Goal: Task Accomplishment & Management: Use online tool/utility

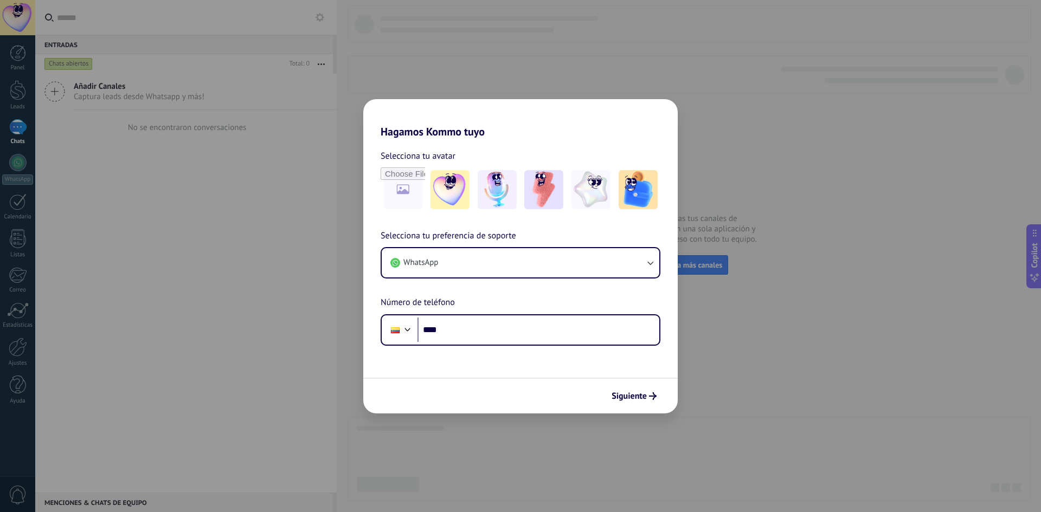
click at [731, 88] on div "Hagamos Kommo tuyo Selecciona tu avatar Selecciona tu preferencia de soporte Wh…" at bounding box center [520, 256] width 1041 height 512
click at [516, 269] on button "WhatsApp" at bounding box center [521, 262] width 278 height 29
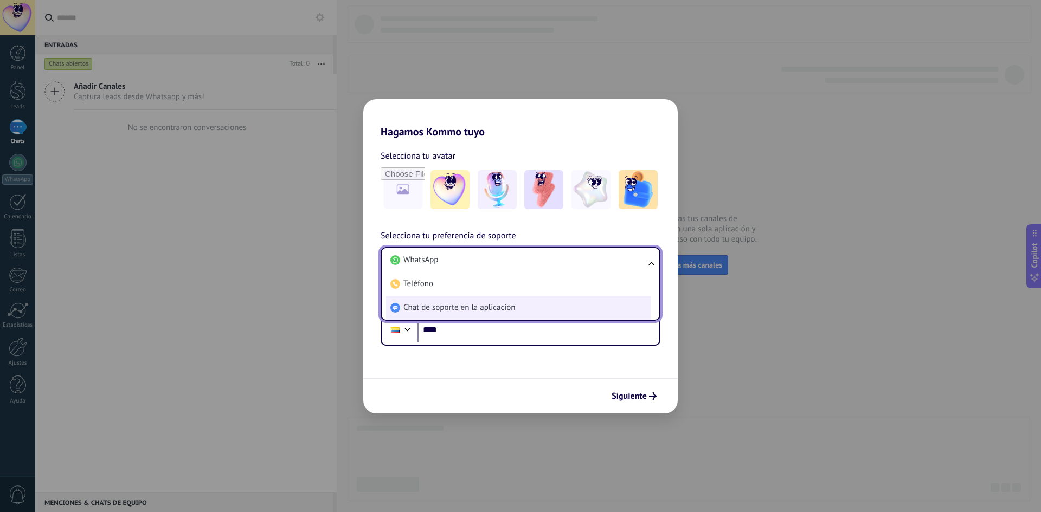
click at [441, 310] on span "Chat de soporte en la aplicación" at bounding box center [459, 308] width 112 height 11
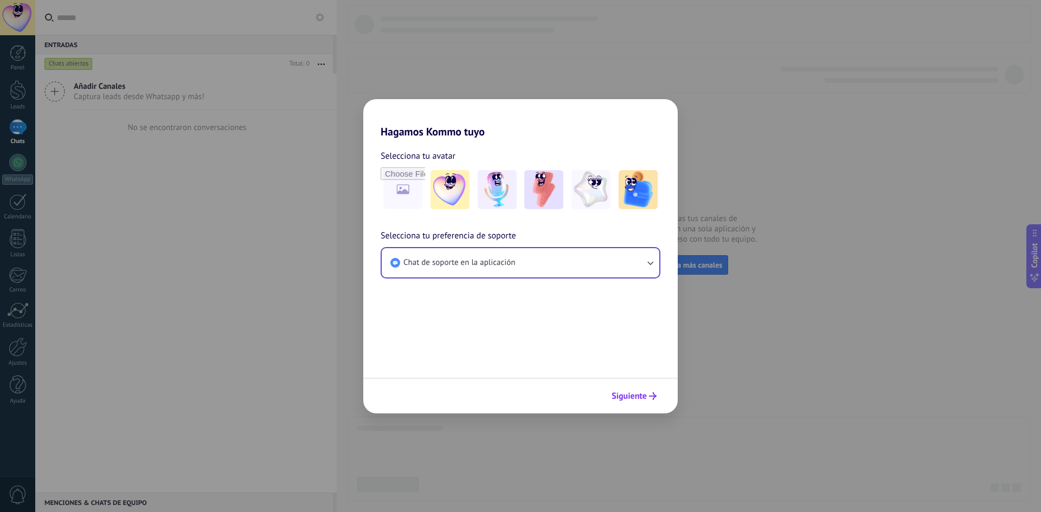
click at [625, 397] on span "Siguiente" at bounding box center [629, 396] width 35 height 8
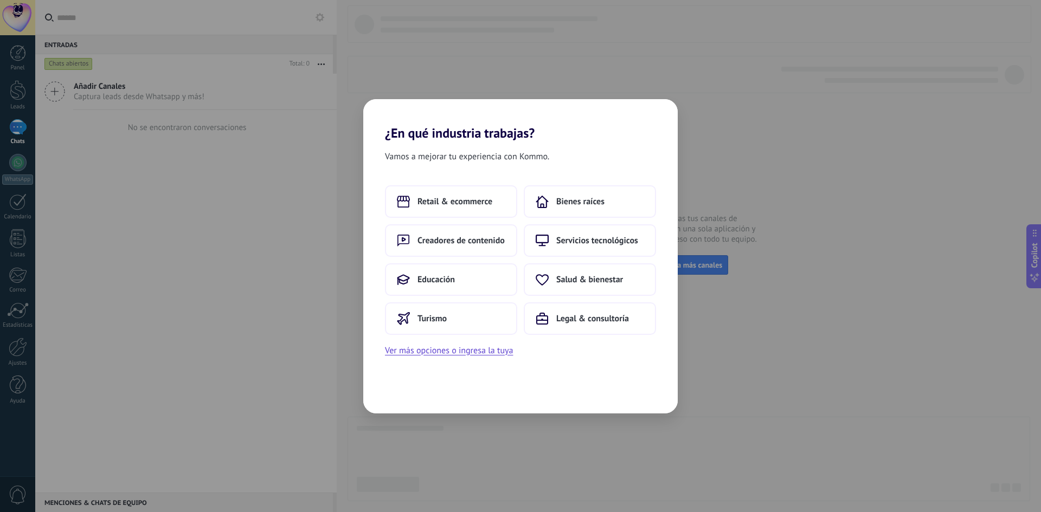
click at [519, 426] on div "¿En qué industria trabajas? Vamos a mejorar tu experiencia con Kommo. Retail & …" at bounding box center [520, 256] width 1041 height 512
click at [469, 203] on span "Retail & ecommerce" at bounding box center [454, 201] width 75 height 11
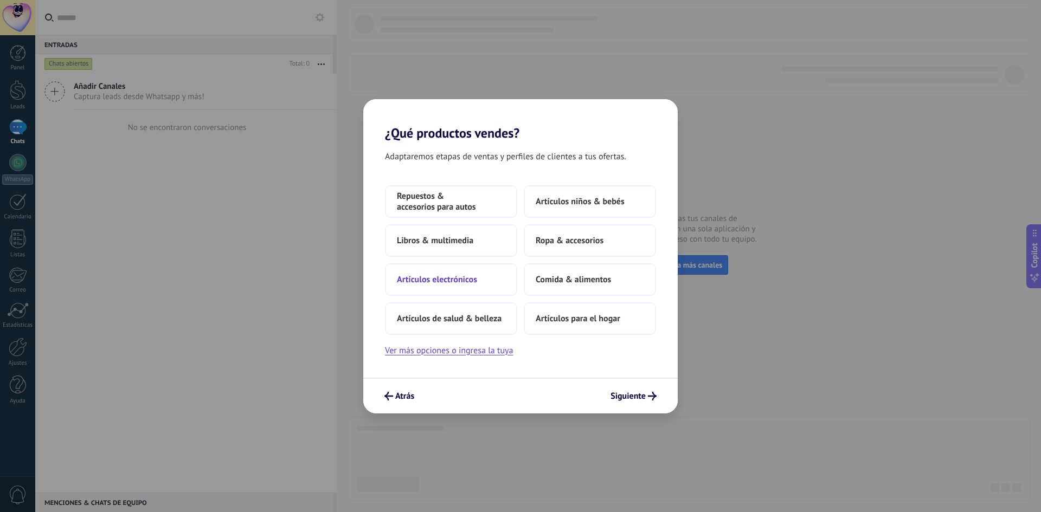
click at [465, 288] on button "Artículos electrónicos" at bounding box center [451, 279] width 132 height 33
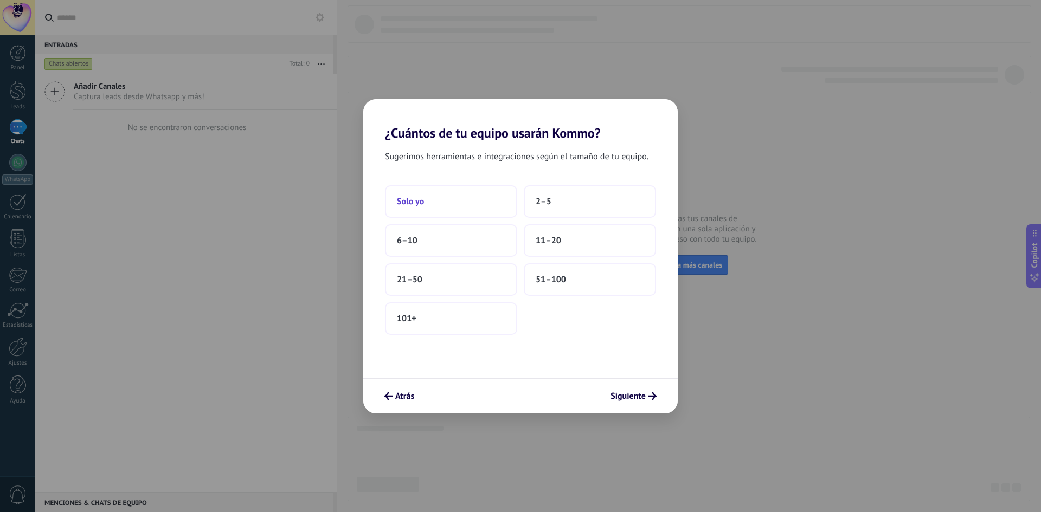
click at [468, 192] on button "Solo yo" at bounding box center [451, 201] width 132 height 33
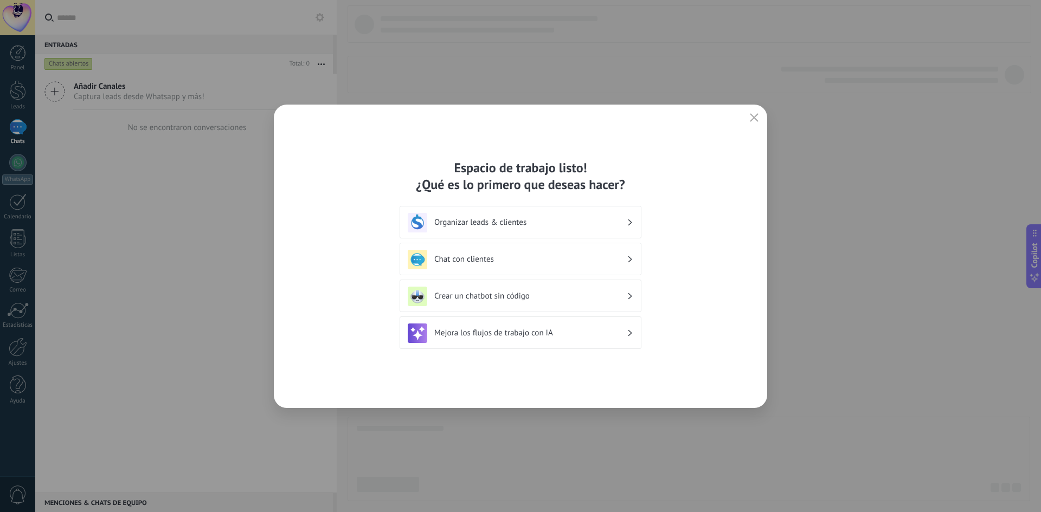
click at [957, 295] on div "Espacio de trabajo listo! ¿Qué es lo primero que deseas hacer? Organizar leads …" at bounding box center [520, 256] width 1041 height 512
click at [759, 117] on button "button" at bounding box center [754, 118] width 14 height 15
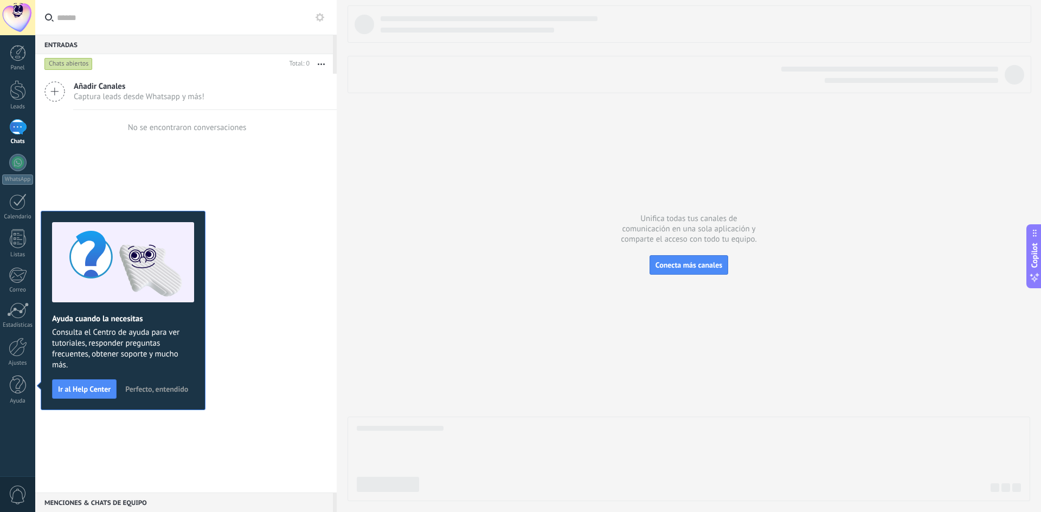
click at [140, 392] on span "Perfecto, entendido" at bounding box center [156, 389] width 63 height 8
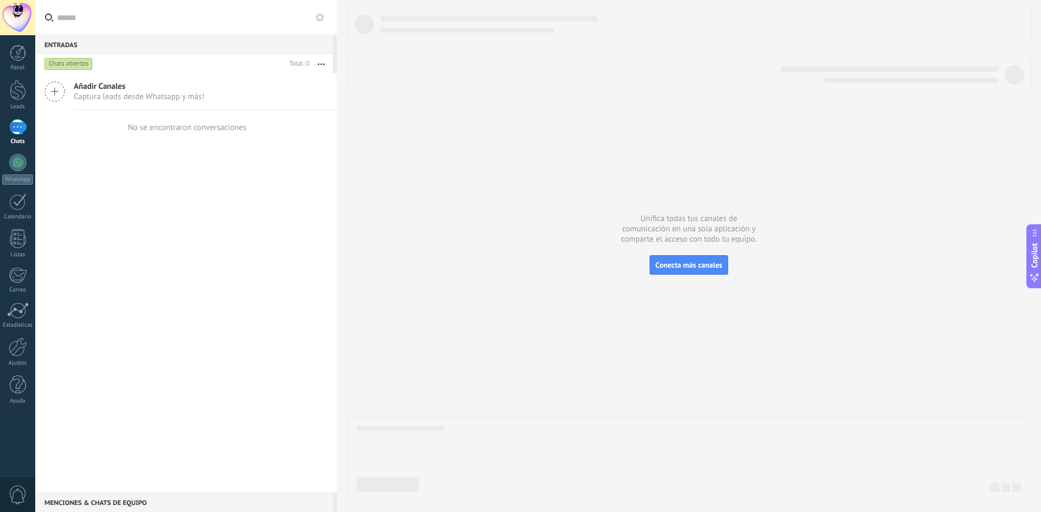
click at [140, 392] on div "Añadir Canales Captura leads desde Whatsapp y más! No se encontraron conversaci…" at bounding box center [185, 283] width 301 height 419
click at [24, 353] on div at bounding box center [18, 347] width 18 height 19
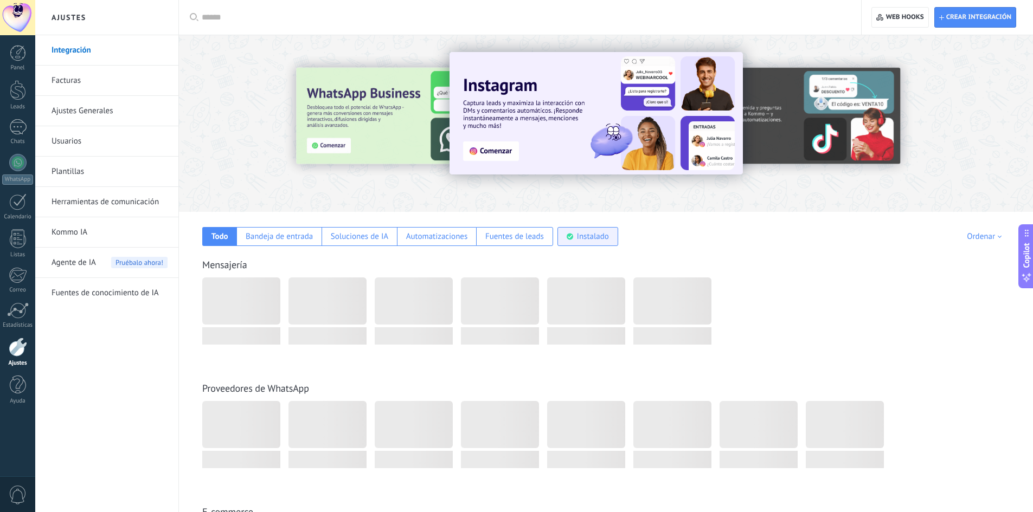
click at [586, 237] on div "Instalado" at bounding box center [593, 236] width 32 height 10
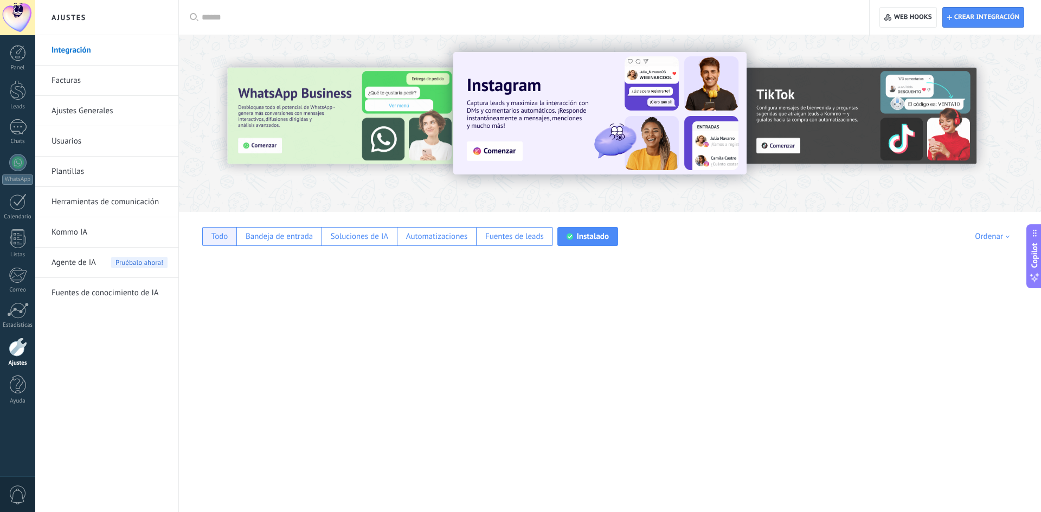
click at [227, 228] on div "Todo" at bounding box center [219, 236] width 34 height 19
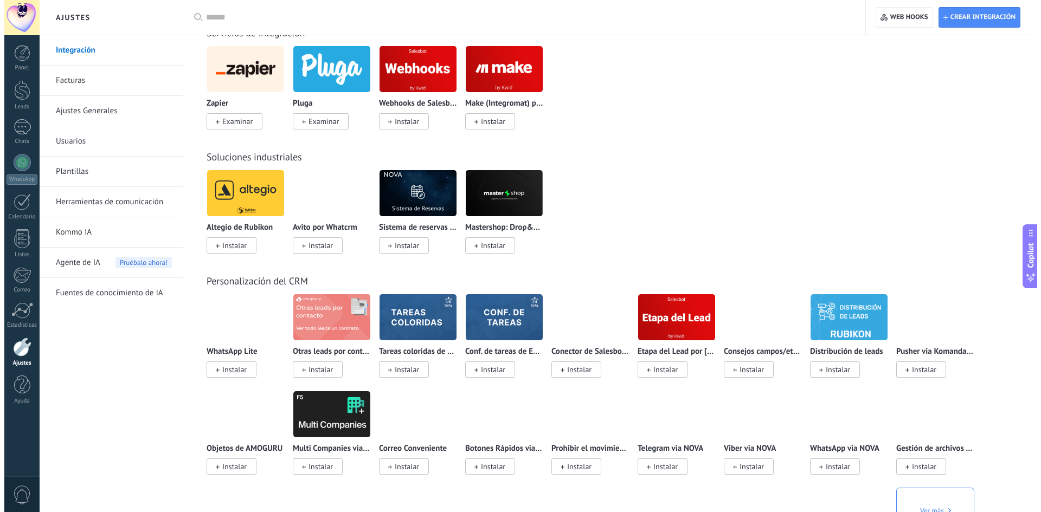
scroll to position [1735, 0]
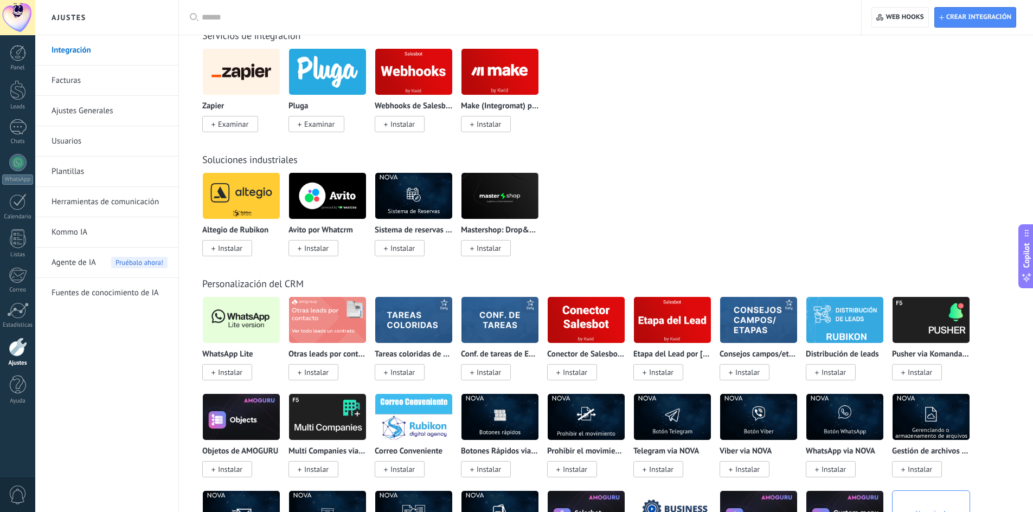
click at [257, 317] on img at bounding box center [241, 320] width 77 height 53
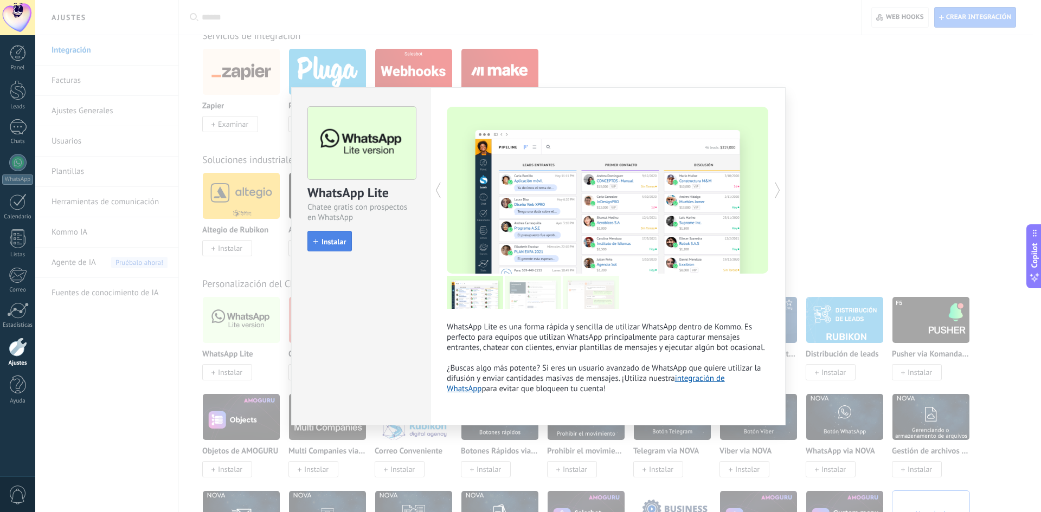
click at [327, 241] on span "Instalar" at bounding box center [333, 242] width 24 height 8
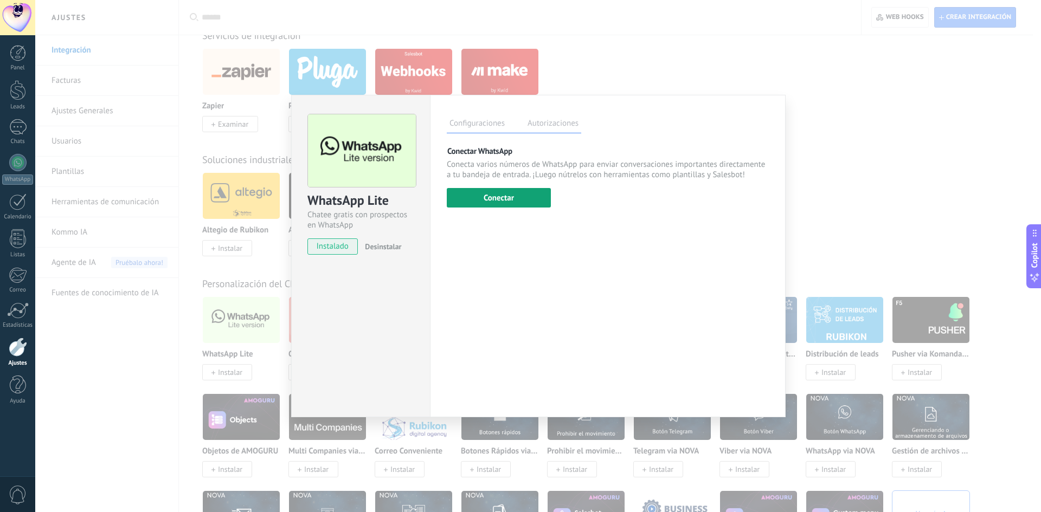
click at [512, 198] on button "Conectar" at bounding box center [499, 198] width 104 height 20
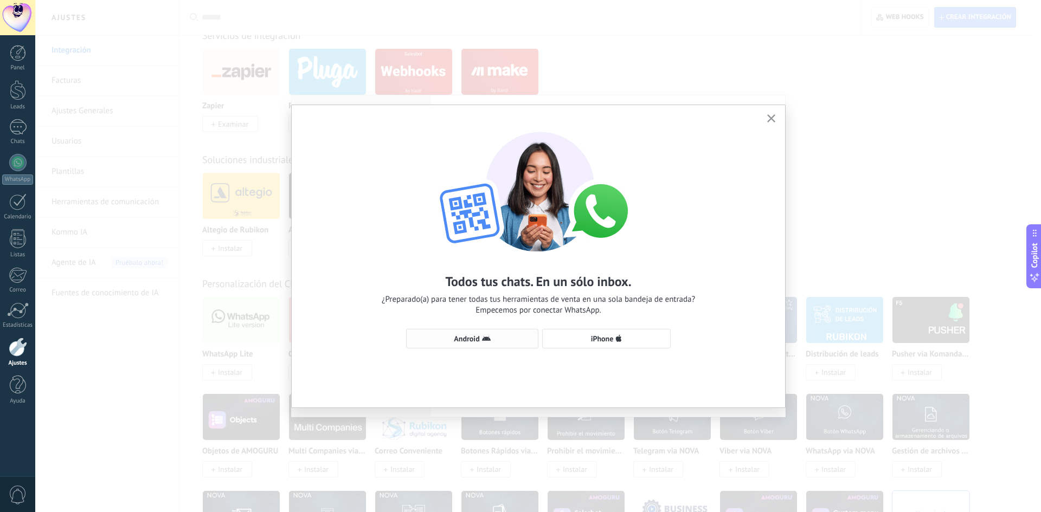
click at [479, 346] on button "Android" at bounding box center [472, 339] width 132 height 20
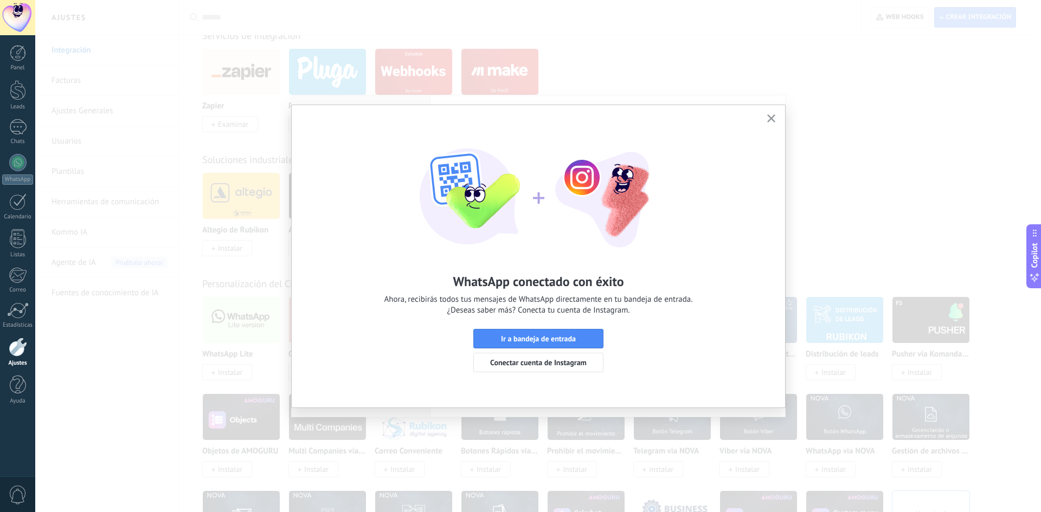
click at [579, 340] on span "Ir a bandeja de entrada" at bounding box center [538, 339] width 118 height 8
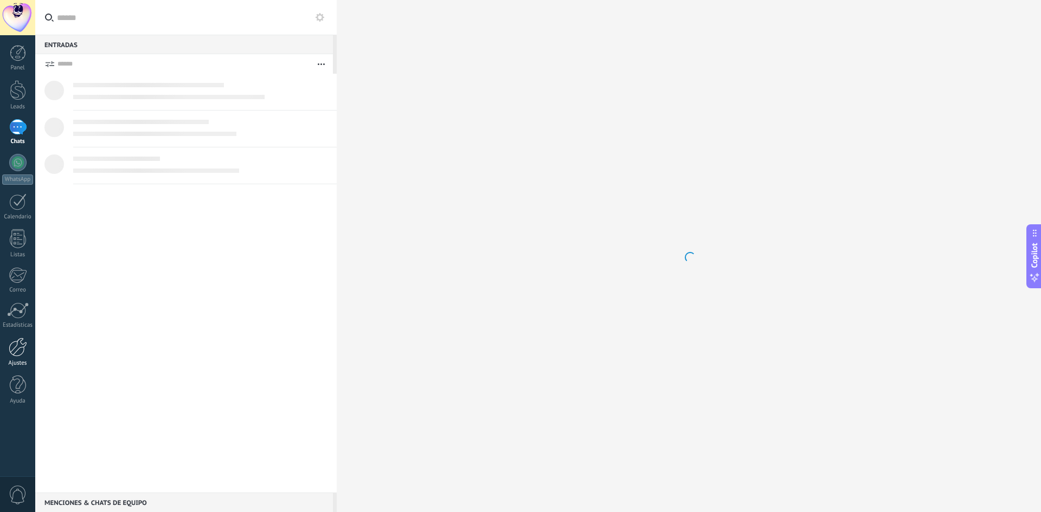
click at [16, 345] on div at bounding box center [18, 347] width 18 height 19
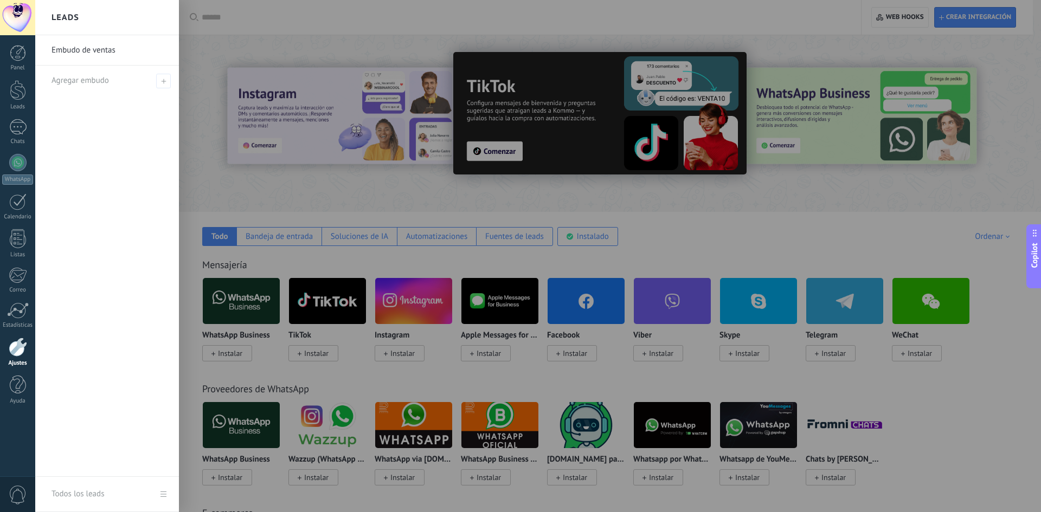
click at [261, 191] on div at bounding box center [555, 256] width 1041 height 512
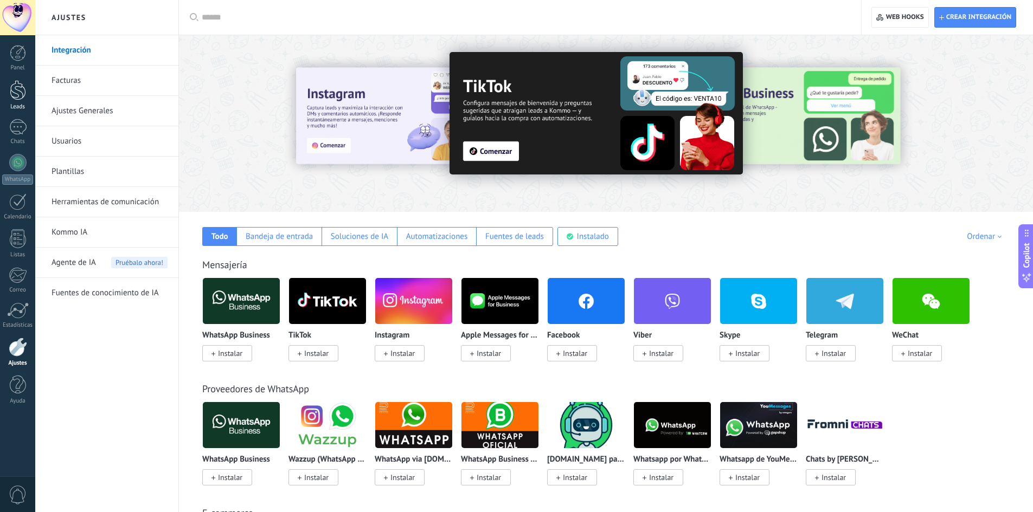
click at [18, 83] on div at bounding box center [18, 90] width 16 height 20
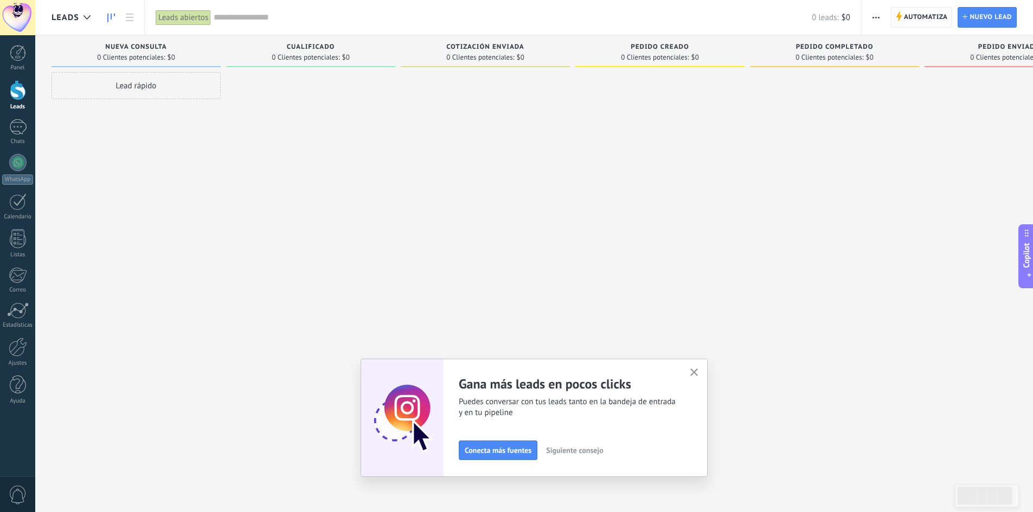
click at [915, 15] on span "Automatiza" at bounding box center [926, 18] width 44 height 20
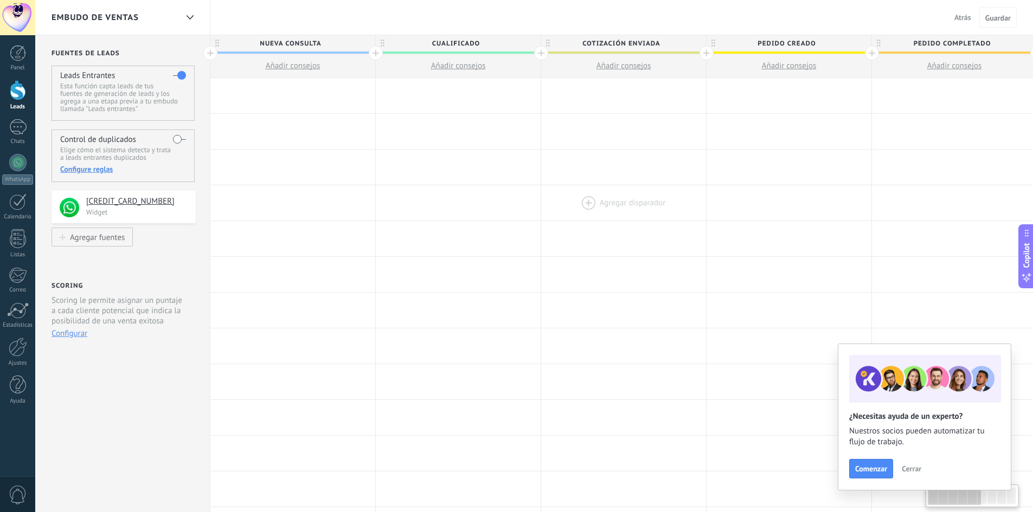
drag, startPoint x: 424, startPoint y: 179, endPoint x: 615, endPoint y: 191, distance: 191.2
click at [615, 191] on div "**********" at bounding box center [954, 453] width 1488 height 751
drag, startPoint x: 440, startPoint y: 182, endPoint x: 580, endPoint y: 185, distance: 140.5
click at [580, 185] on div "**********" at bounding box center [954, 453] width 1488 height 751
click at [973, 18] on button "Atrás" at bounding box center [962, 17] width 25 height 16
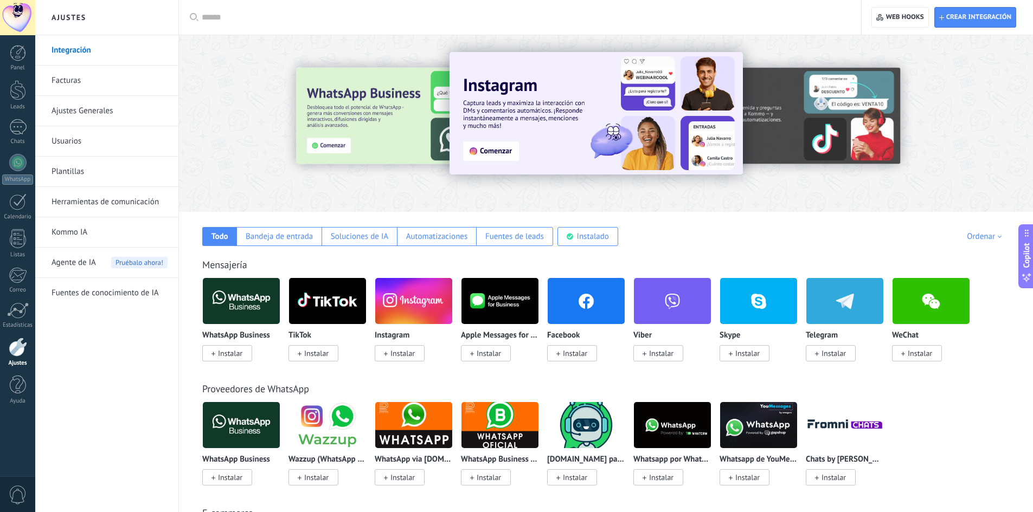
click at [83, 207] on link "Herramientas de comunicación" at bounding box center [110, 202] width 116 height 30
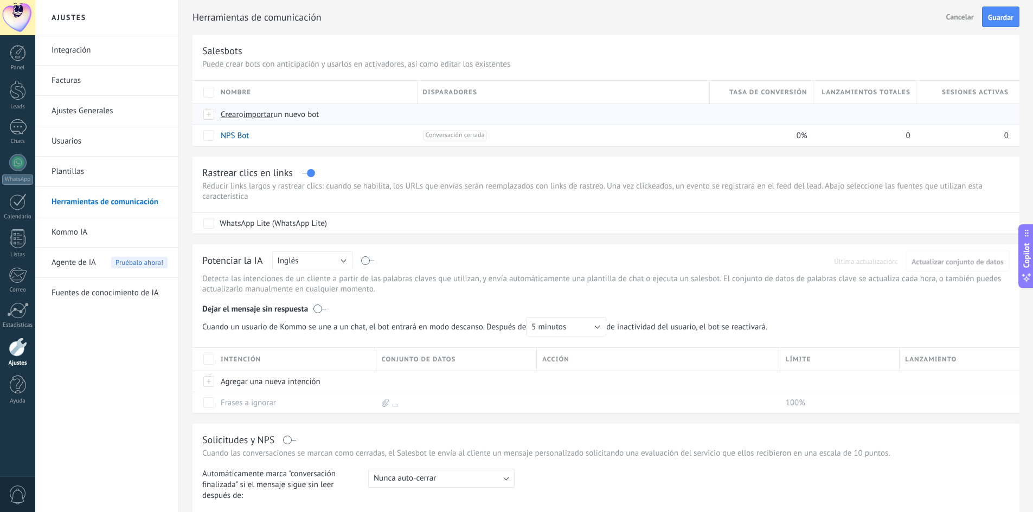
click at [262, 114] on span "importar" at bounding box center [258, 115] width 30 height 10
click at [0, 0] on input "importar un nuevo bot" at bounding box center [0, 0] width 0 height 0
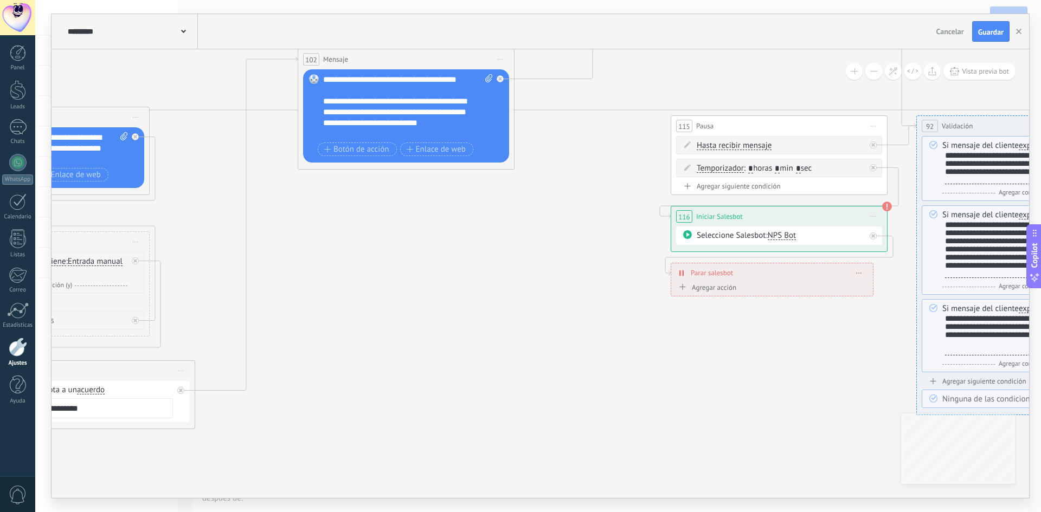
click at [873, 216] on icon at bounding box center [873, 216] width 5 height 1
click at [888, 289] on div "Borrar" at bounding box center [922, 287] width 107 height 18
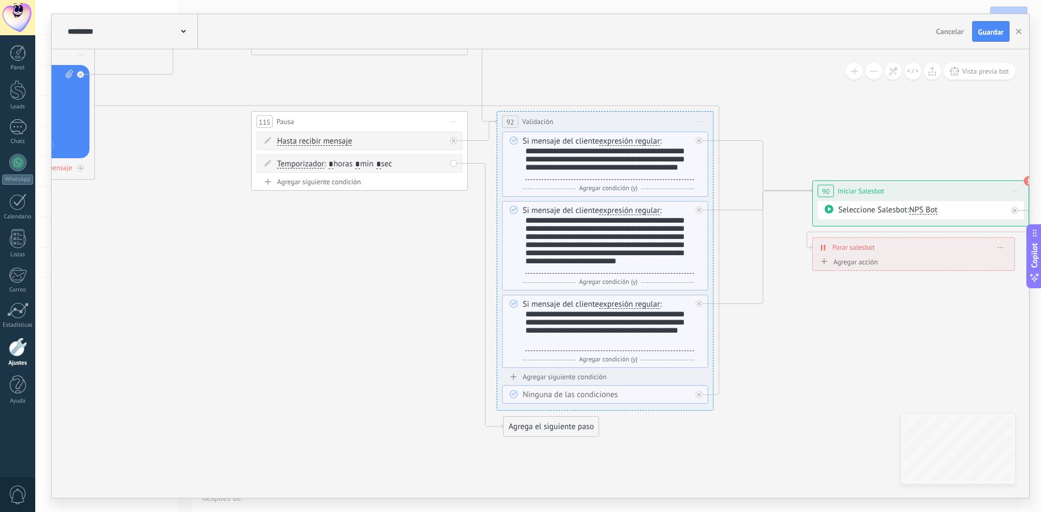
drag, startPoint x: 846, startPoint y: 278, endPoint x: 416, endPoint y: 273, distance: 429.9
click at [416, 273] on icon at bounding box center [84, 115] width 2431 height 1185
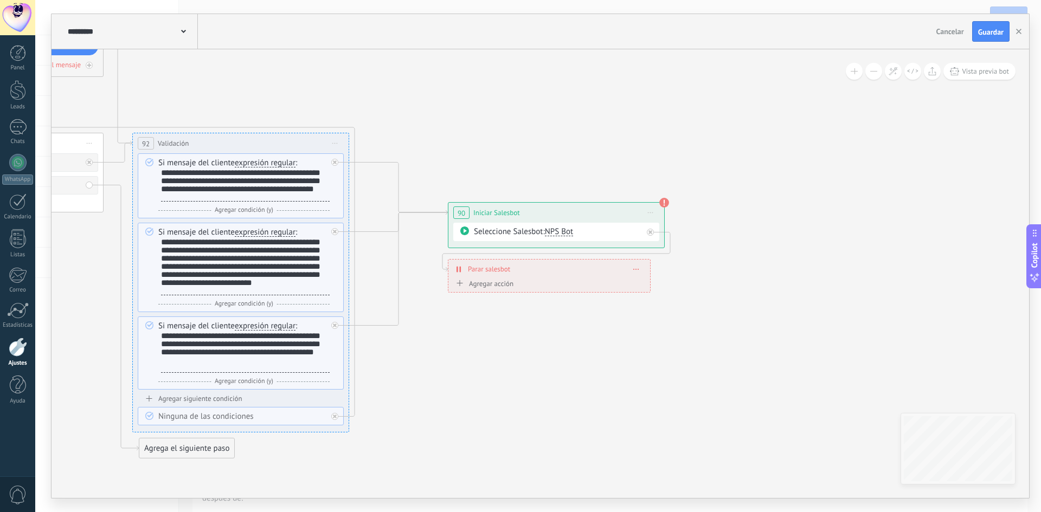
drag, startPoint x: 713, startPoint y: 346, endPoint x: 600, endPoint y: 343, distance: 113.9
click at [944, 30] on span "Cancelar" at bounding box center [950, 32] width 28 height 10
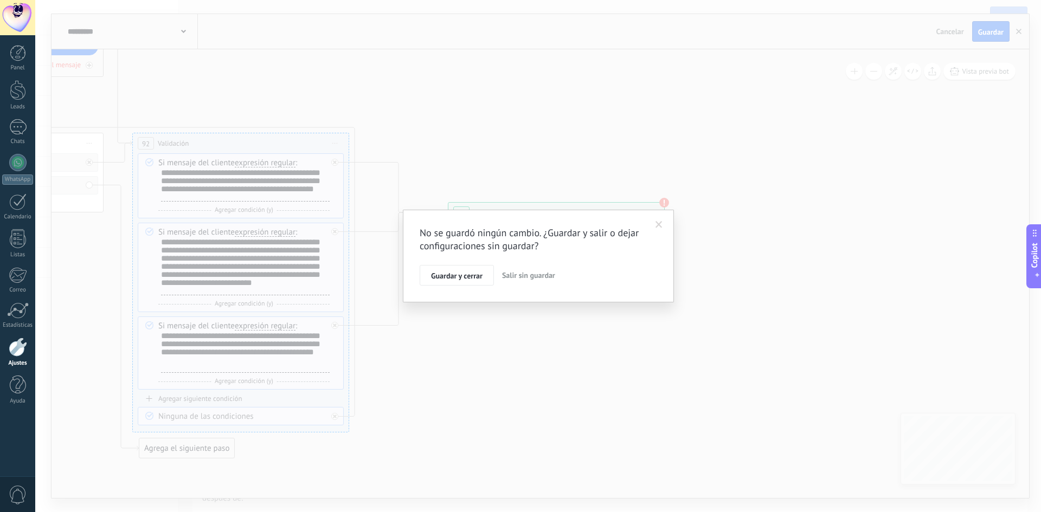
click at [522, 277] on span "Salir sin guardar" at bounding box center [528, 276] width 53 height 10
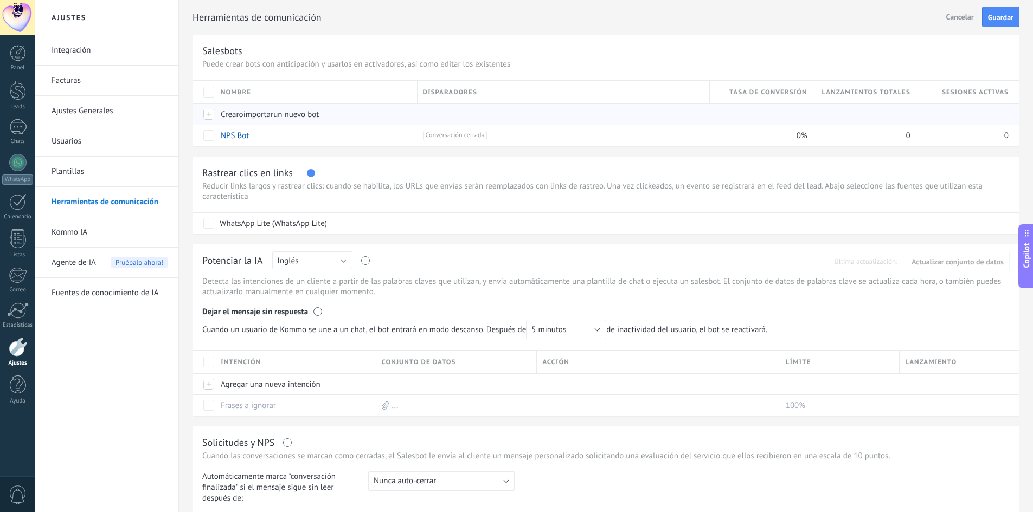
click at [256, 117] on span "importar" at bounding box center [258, 115] width 30 height 10
click at [0, 0] on input "importar un nuevo bot" at bounding box center [0, 0] width 0 height 0
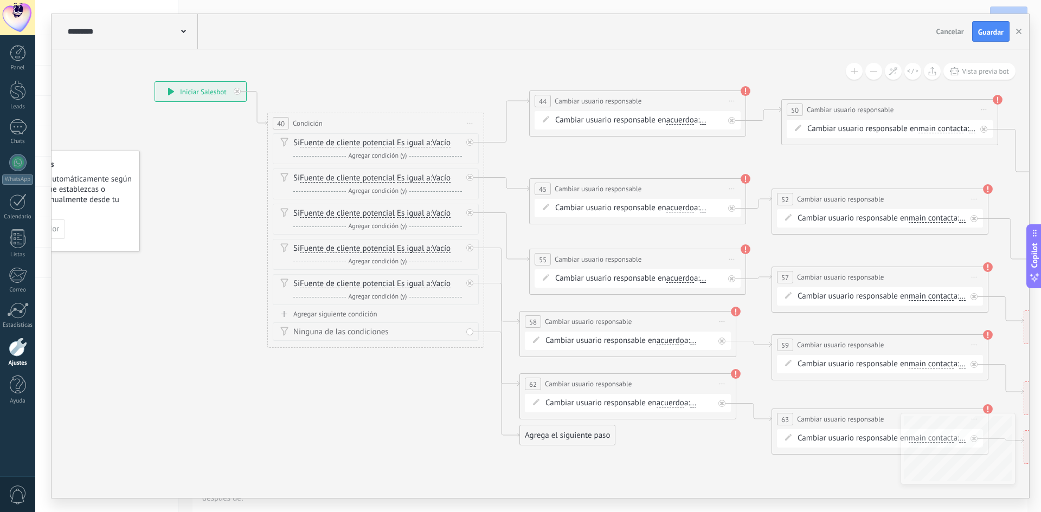
drag, startPoint x: 287, startPoint y: 247, endPoint x: 182, endPoint y: 206, distance: 113.0
click at [182, 206] on icon at bounding box center [695, 273] width 1624 height 926
click at [732, 187] on span "Iniciar vista previa aquí Cambiar nombre Duplicar [GEOGRAPHIC_DATA]" at bounding box center [731, 189] width 17 height 16
click at [747, 260] on div "Borrar" at bounding box center [781, 259] width 107 height 18
click at [729, 260] on span "Iniciar vista previa aquí Cambiar nombre Duplicar [GEOGRAPHIC_DATA]" at bounding box center [731, 259] width 17 height 16
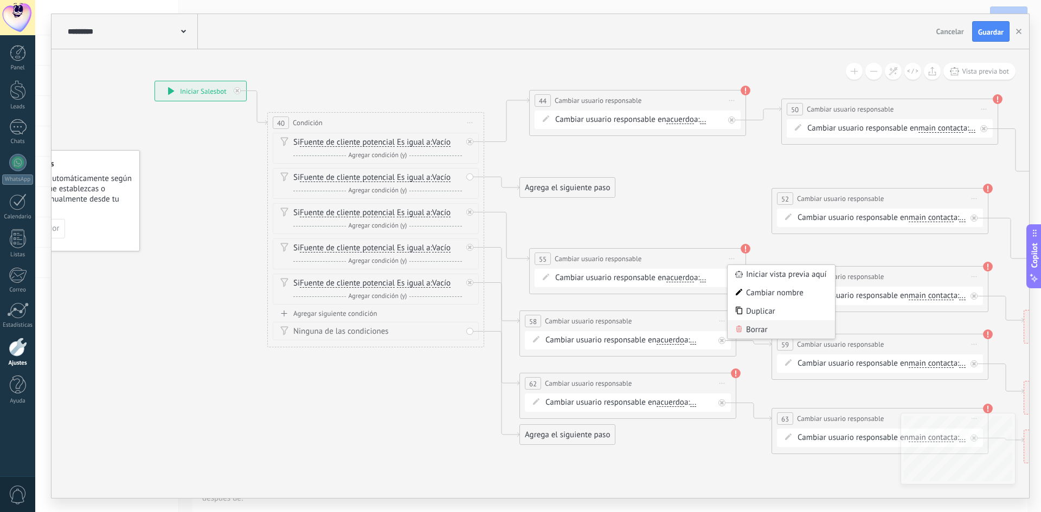
click at [751, 333] on div "Borrar" at bounding box center [781, 329] width 107 height 18
click at [724, 320] on span "Iniciar vista previa aquí Cambiar nombre Duplicar [GEOGRAPHIC_DATA]" at bounding box center [721, 321] width 17 height 16
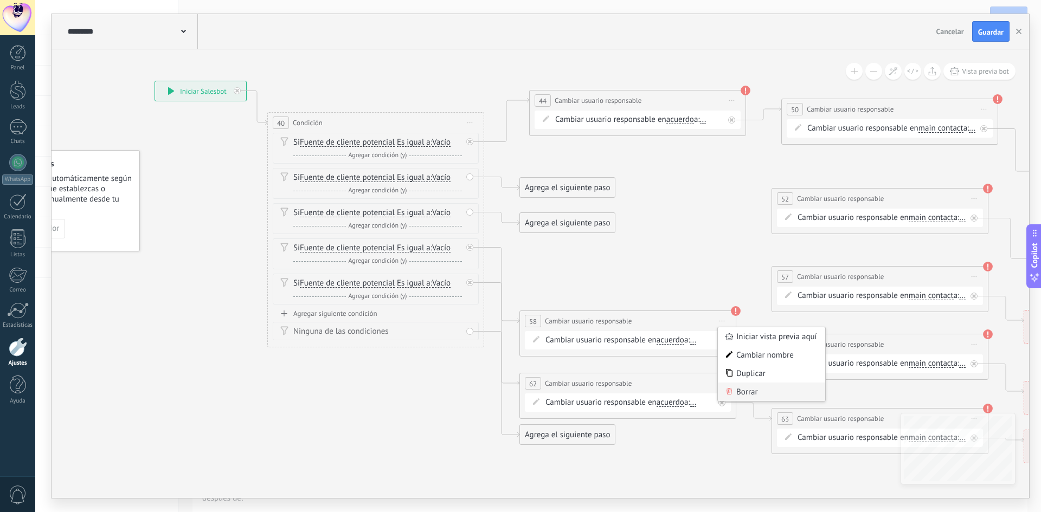
click at [741, 394] on div "Borrar" at bounding box center [771, 392] width 107 height 18
click at [727, 380] on span "Iniciar vista previa aquí Cambiar nombre Duplicar [GEOGRAPHIC_DATA]" at bounding box center [721, 384] width 17 height 16
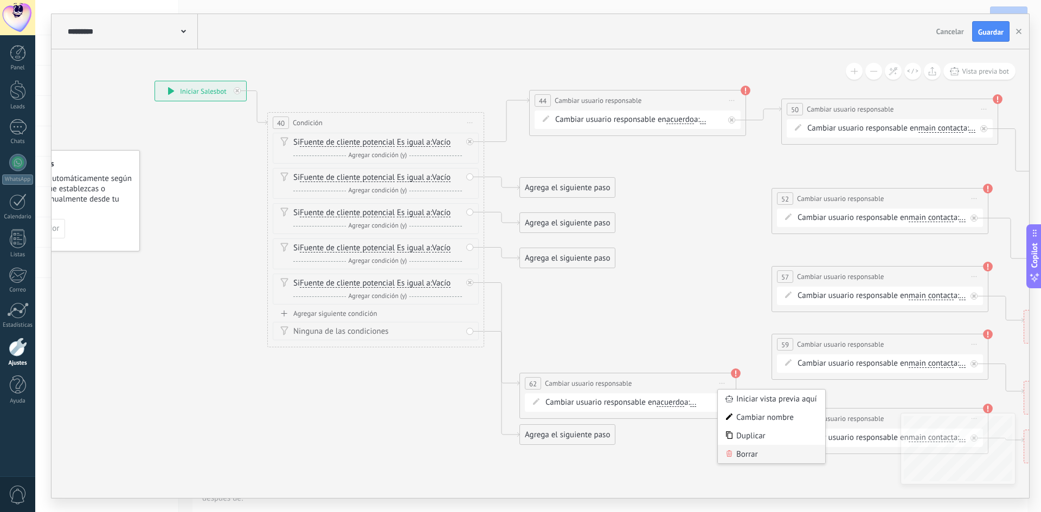
click at [733, 449] on div "Borrar" at bounding box center [771, 454] width 107 height 18
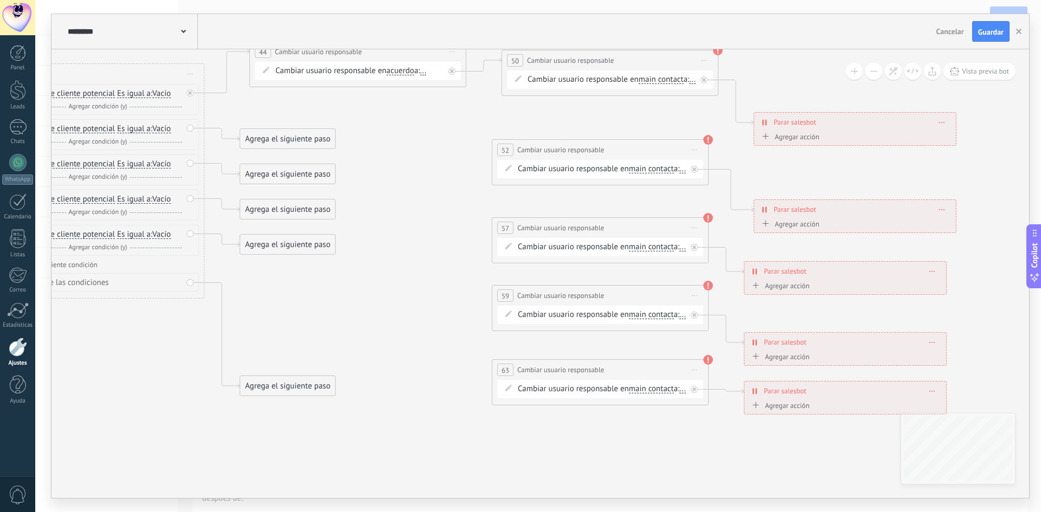
drag, startPoint x: 651, startPoint y: 289, endPoint x: 378, endPoint y: 243, distance: 276.6
click at [378, 243] on icon at bounding box center [416, 224] width 1624 height 926
click at [692, 146] on span "Iniciar vista previa aquí Cambiar nombre Duplicar [GEOGRAPHIC_DATA]" at bounding box center [692, 149] width 17 height 16
click at [704, 222] on div "Borrar" at bounding box center [741, 220] width 107 height 18
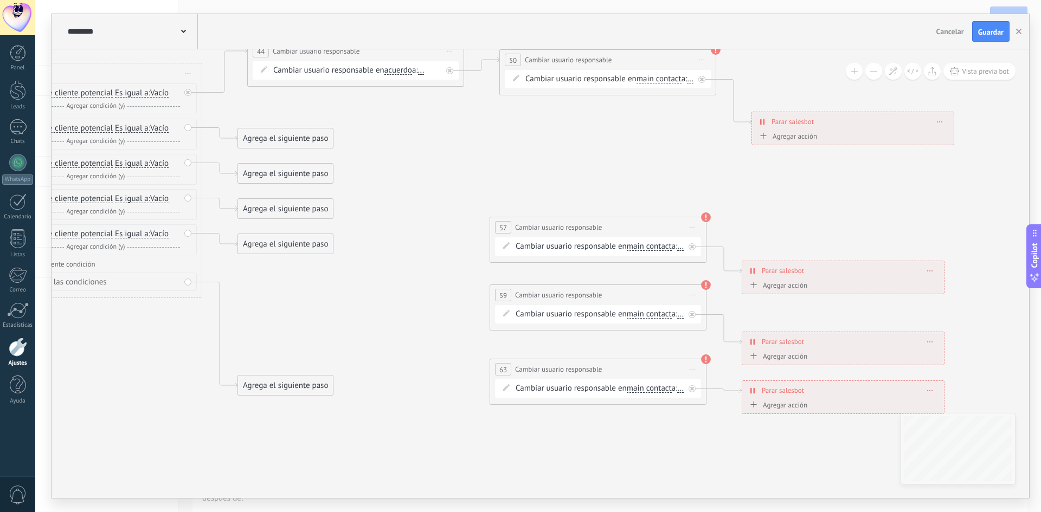
click at [691, 226] on span "Iniciar vista previa aquí Cambiar nombre Duplicar [GEOGRAPHIC_DATA]" at bounding box center [692, 228] width 17 height 16
click at [709, 297] on div "Borrar" at bounding box center [741, 298] width 107 height 18
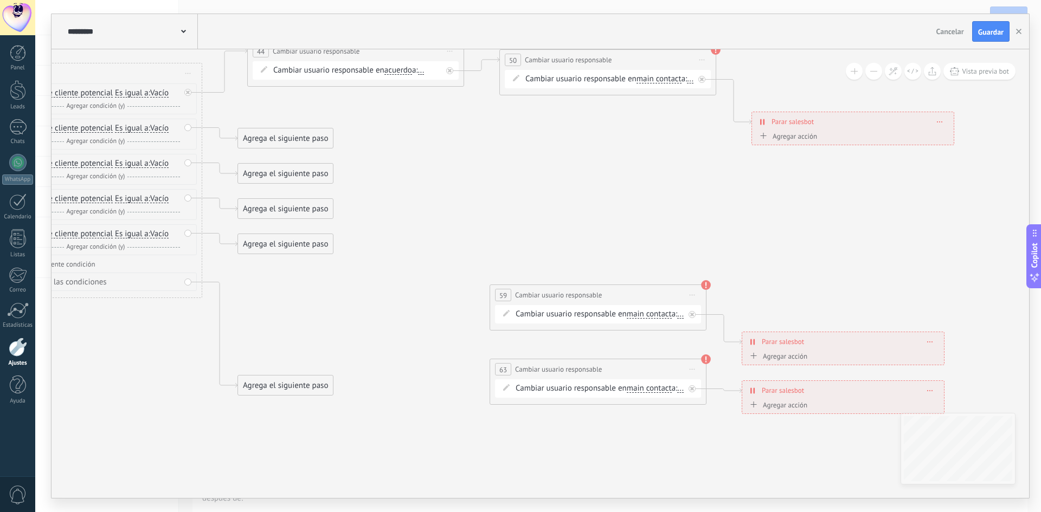
click at [690, 291] on span "Iniciar vista previa aquí Cambiar nombre Duplicar [GEOGRAPHIC_DATA]" at bounding box center [692, 295] width 17 height 16
click at [709, 376] on icon at bounding box center [414, 223] width 1624 height 926
click at [691, 365] on span "Iniciar vista previa aquí Cambiar nombre Duplicar [GEOGRAPHIC_DATA]" at bounding box center [692, 370] width 17 height 16
click at [703, 434] on div "Duplicar" at bounding box center [741, 425] width 107 height 18
click at [693, 294] on span "Iniciar vista previa aquí Cambiar nombre Duplicar [GEOGRAPHIC_DATA]" at bounding box center [692, 295] width 17 height 16
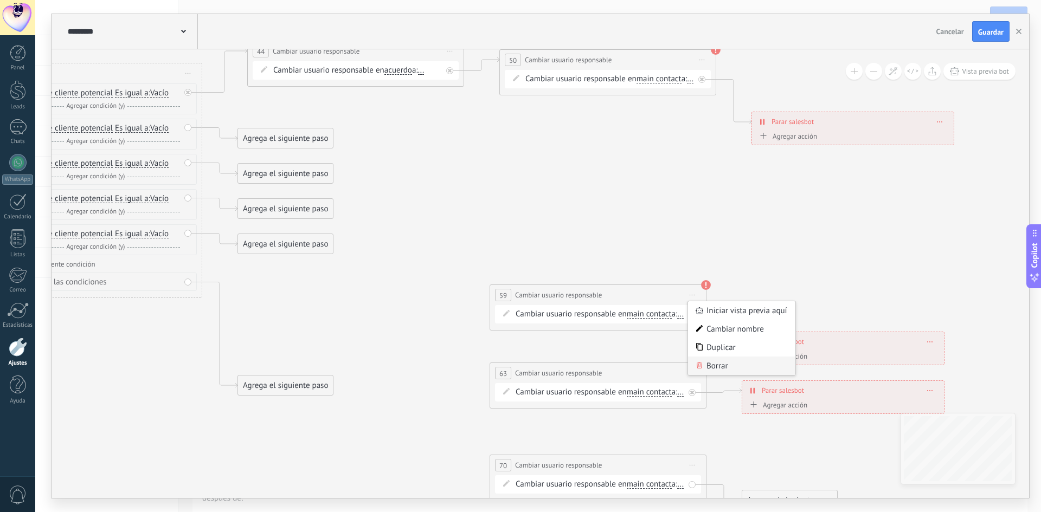
click at [704, 371] on div "Borrar" at bounding box center [741, 366] width 107 height 18
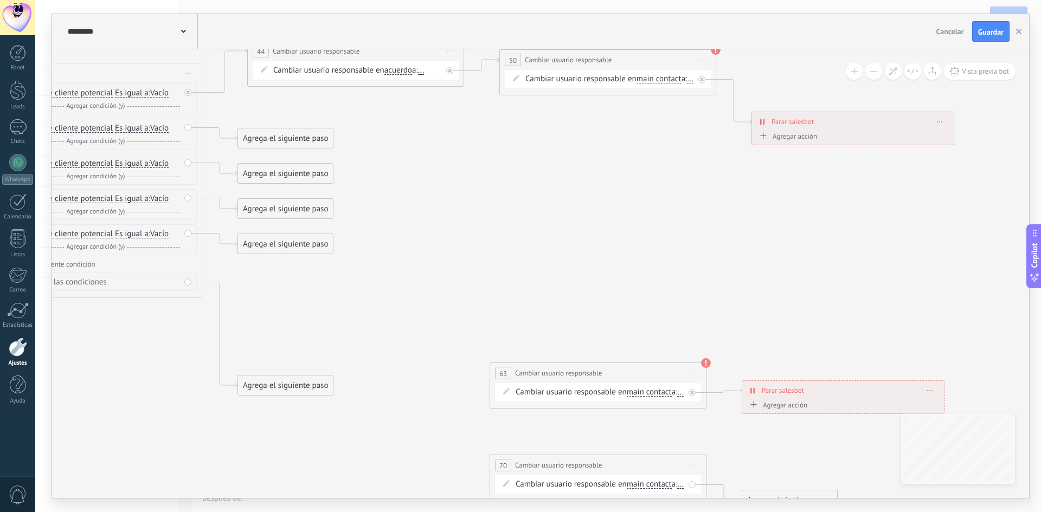
click at [691, 373] on icon at bounding box center [692, 373] width 5 height 1
click at [705, 442] on div "Borrar" at bounding box center [741, 444] width 107 height 18
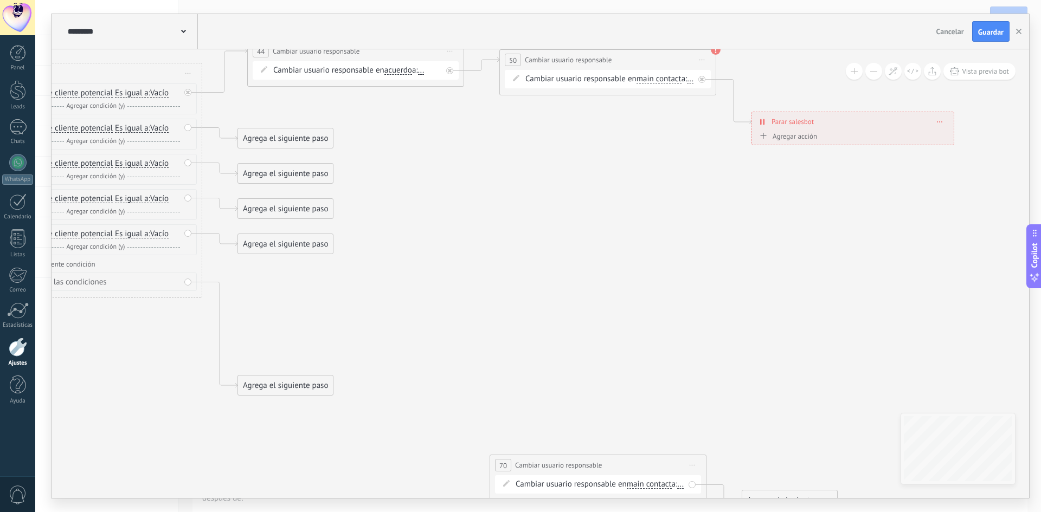
click at [693, 465] on icon at bounding box center [692, 465] width 5 height 1
click at [743, 340] on icon at bounding box center [414, 271] width 1624 height 1022
drag, startPoint x: 603, startPoint y: 466, endPoint x: 576, endPoint y: 177, distance: 290.2
click at [538, 151] on div "**********" at bounding box center [532, 151] width 216 height 20
click at [628, 150] on icon at bounding box center [626, 150] width 5 height 1
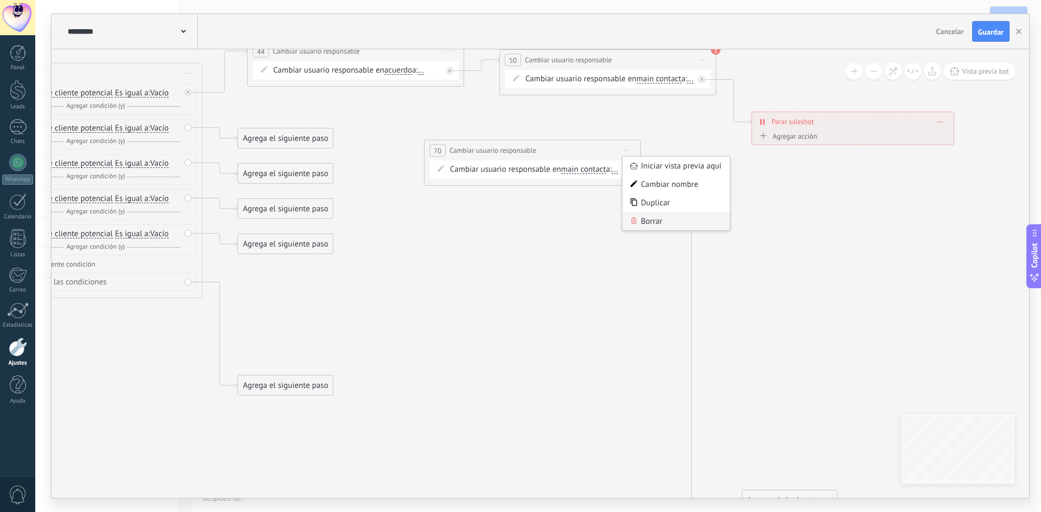
click at [638, 223] on div "Borrar" at bounding box center [675, 221] width 107 height 18
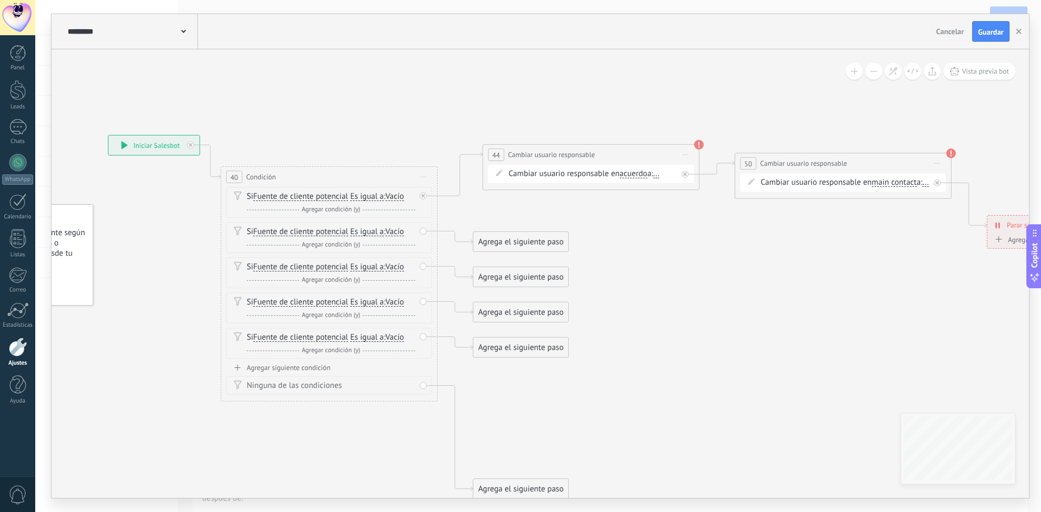
drag, startPoint x: 391, startPoint y: 231, endPoint x: 559, endPoint y: 290, distance: 177.5
click at [559, 290] on icon at bounding box center [649, 374] width 1624 height 1021
click at [379, 198] on span "Es igual a" at bounding box center [367, 196] width 34 height 9
click at [379, 198] on button "Es igual a" at bounding box center [413, 197] width 136 height 20
click at [312, 196] on span "Fuente de cliente potencial" at bounding box center [300, 196] width 95 height 9
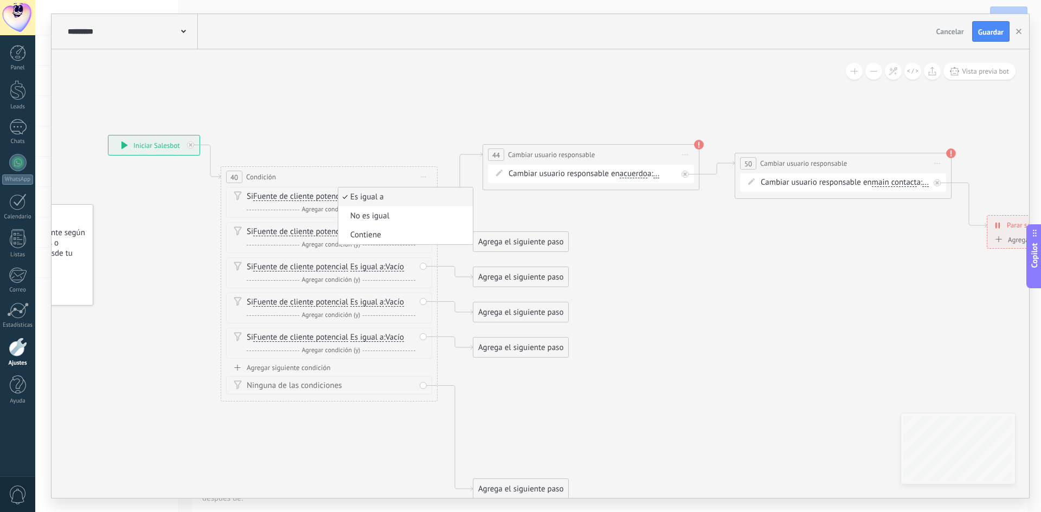
click at [312, 196] on button "Fuente de cliente potencial" at bounding box center [316, 197] width 136 height 20
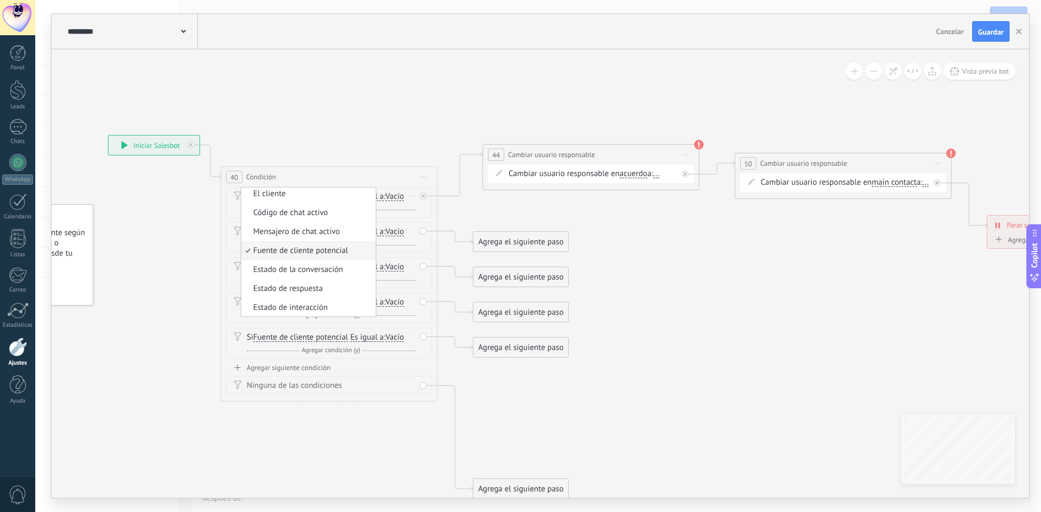
click at [297, 253] on span "Fuente de cliente potencial" at bounding box center [306, 251] width 131 height 11
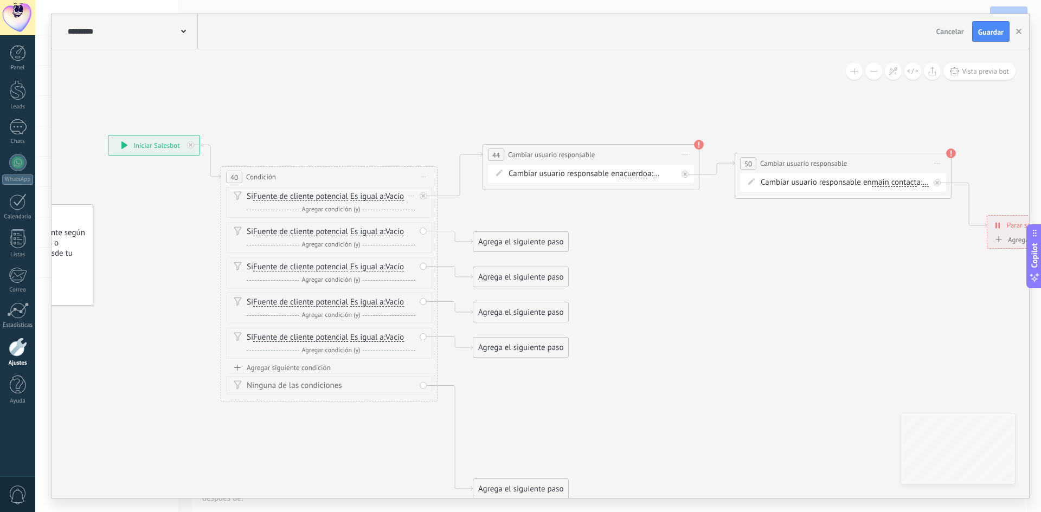
click at [398, 200] on span "Vacío" at bounding box center [394, 196] width 18 height 9
click at [398, 200] on button "Vacío" at bounding box center [448, 197] width 136 height 20
click at [417, 237] on span "[CREDIT_CARD_NUMBER]" at bounding box center [439, 235] width 131 height 11
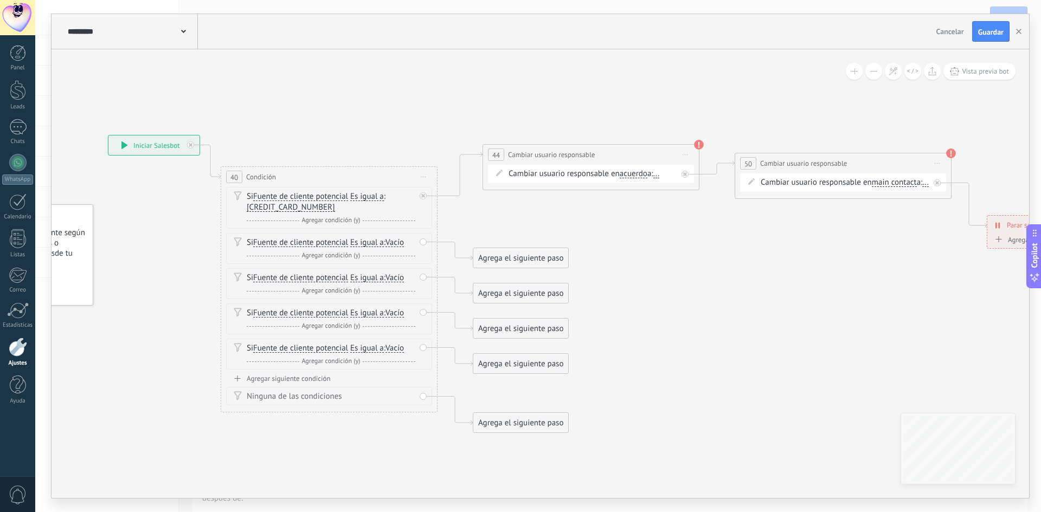
click at [659, 176] on div "Cambiar usuario responsable en acuerdo main contact all contacts chat contact a…" at bounding box center [593, 174] width 169 height 11
click at [660, 176] on span "..." at bounding box center [656, 174] width 7 height 9
click at [561, 222] on div "Pruebas" at bounding box center [572, 222] width 136 height 19
click at [620, 242] on icon at bounding box center [649, 374] width 1624 height 1021
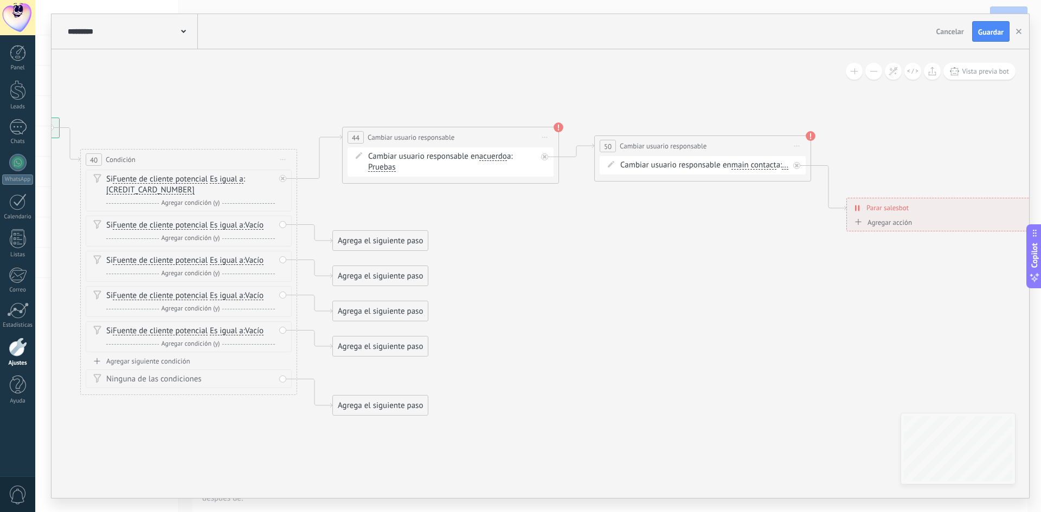
drag, startPoint x: 778, startPoint y: 261, endPoint x: 638, endPoint y: 243, distance: 141.5
click at [638, 243] on icon at bounding box center [508, 357] width 1624 height 1021
click at [782, 170] on span "..." at bounding box center [785, 165] width 7 height 9
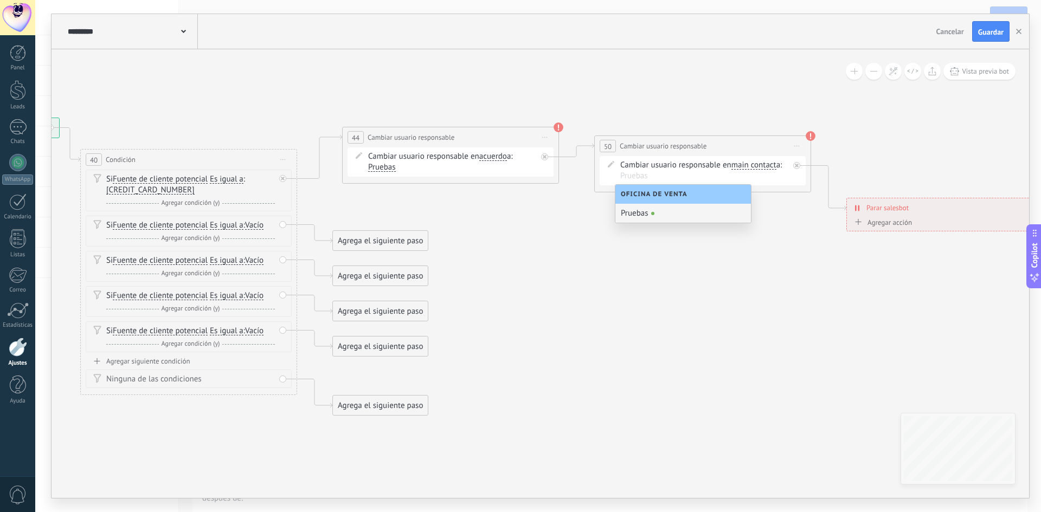
click at [641, 204] on div "Pruebas" at bounding box center [683, 213] width 136 height 19
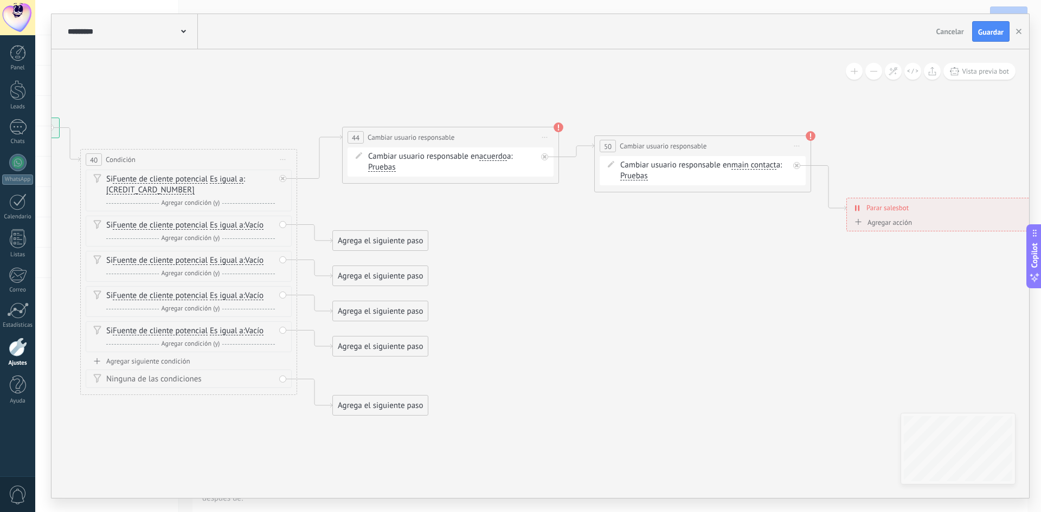
click at [645, 215] on icon at bounding box center [508, 357] width 1624 height 1021
click at [993, 33] on span "Guardar" at bounding box center [990, 32] width 25 height 8
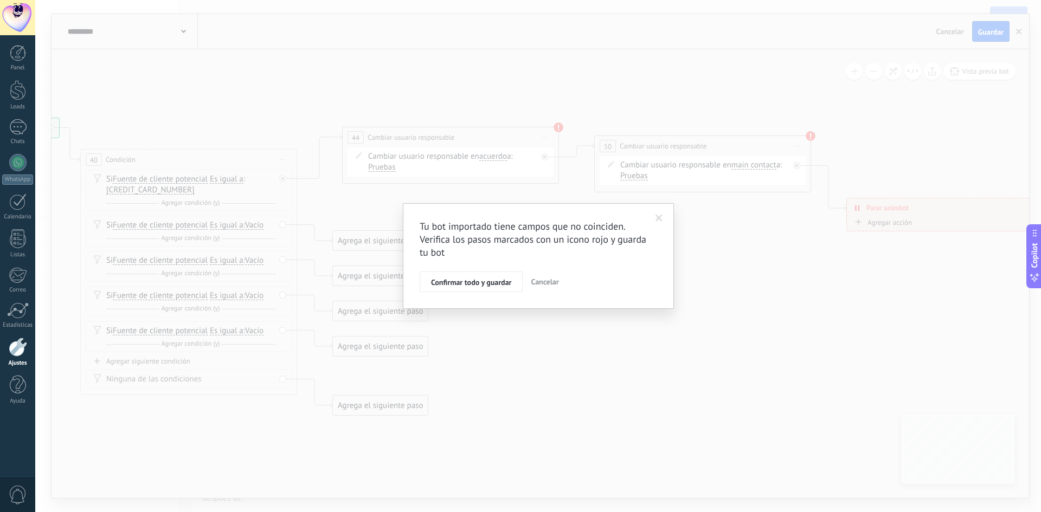
click at [547, 280] on span "Cancelar" at bounding box center [545, 282] width 28 height 10
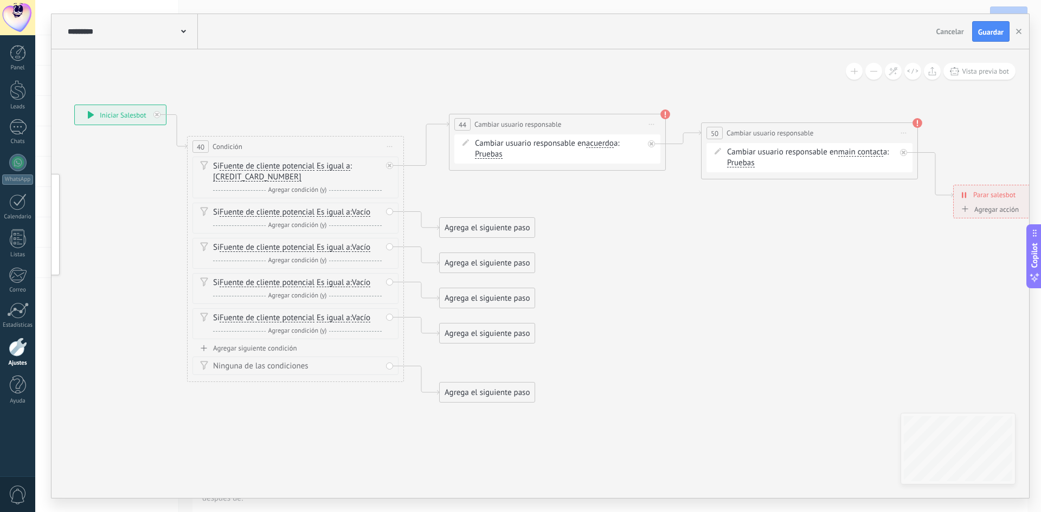
drag, startPoint x: 506, startPoint y: 307, endPoint x: 613, endPoint y: 294, distance: 107.6
click at [613, 294] on icon at bounding box center [615, 344] width 1624 height 1021
click at [379, 207] on div "Borrar" at bounding box center [378, 212] width 12 height 16
drag, startPoint x: 391, startPoint y: 227, endPoint x: 381, endPoint y: 224, distance: 11.1
click at [392, 227] on div "Borrar" at bounding box center [395, 227] width 48 height 18
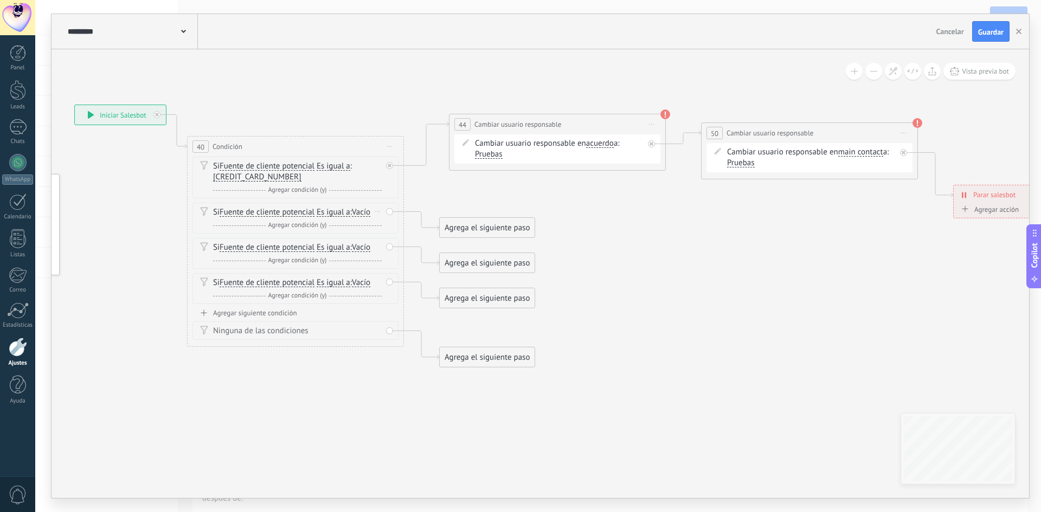
click at [377, 213] on div "Borrar" at bounding box center [378, 212] width 12 height 16
click at [383, 226] on div "Si Fuente de cliente potencial Mensaje del cliente Comentario del cliente El cl…" at bounding box center [295, 218] width 206 height 31
click at [378, 213] on div "Borrar" at bounding box center [378, 212] width 12 height 16
click at [394, 225] on div "Borrar" at bounding box center [395, 227] width 48 height 18
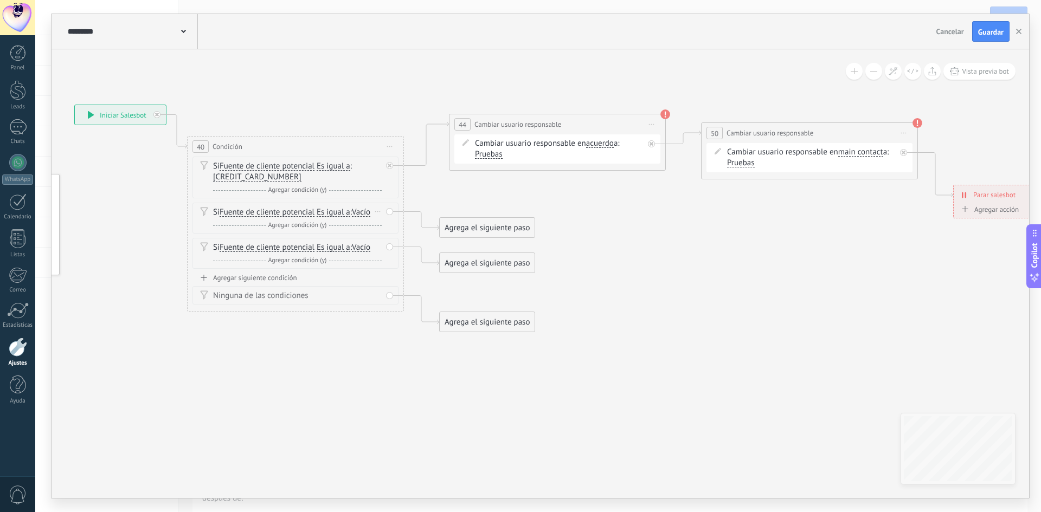
click at [377, 212] on icon at bounding box center [377, 211] width 5 height 1
click at [387, 224] on div "Borrar" at bounding box center [395, 227] width 48 height 18
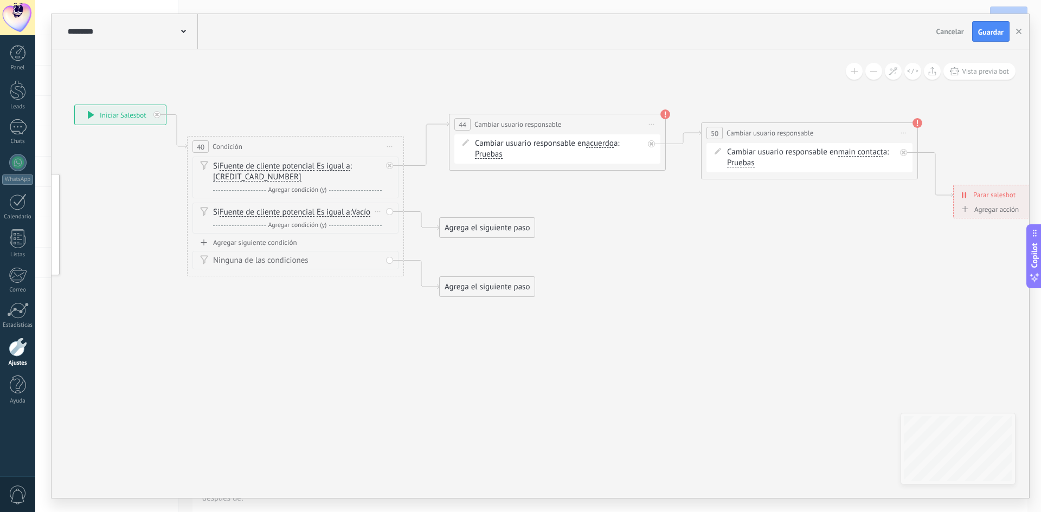
click at [378, 214] on div "Borrar" at bounding box center [378, 212] width 12 height 16
click at [385, 223] on div "Si Fuente de cliente potencial Mensaje del cliente Comentario del cliente El cl…" at bounding box center [295, 218] width 206 height 31
click at [378, 210] on div "Borrar" at bounding box center [378, 212] width 12 height 16
click at [389, 227] on div "Borrar" at bounding box center [395, 227] width 48 height 18
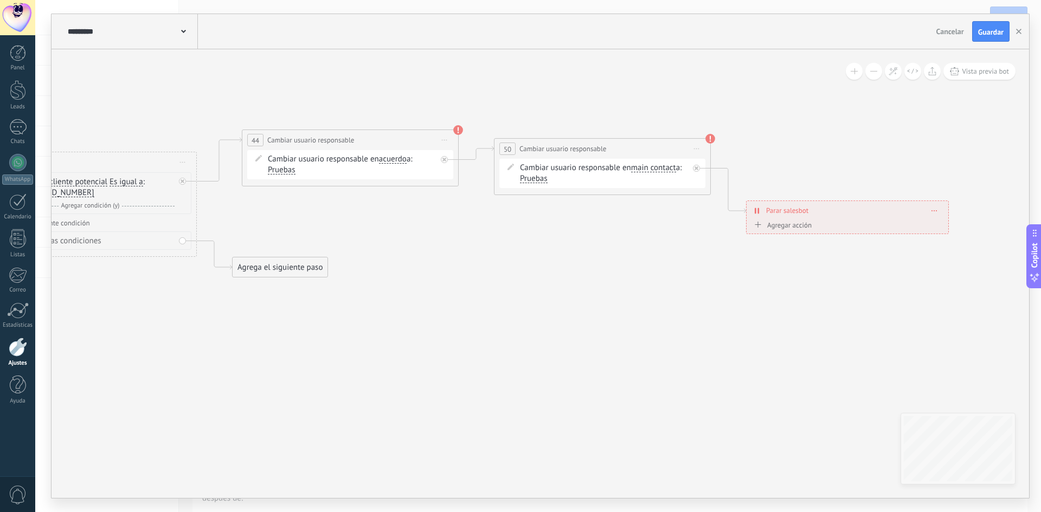
drag, startPoint x: 669, startPoint y: 272, endPoint x: 455, endPoint y: 288, distance: 214.2
click at [455, 288] on icon at bounding box center [408, 359] width 1624 height 1021
click at [1001, 33] on span "Guardar" at bounding box center [990, 32] width 25 height 8
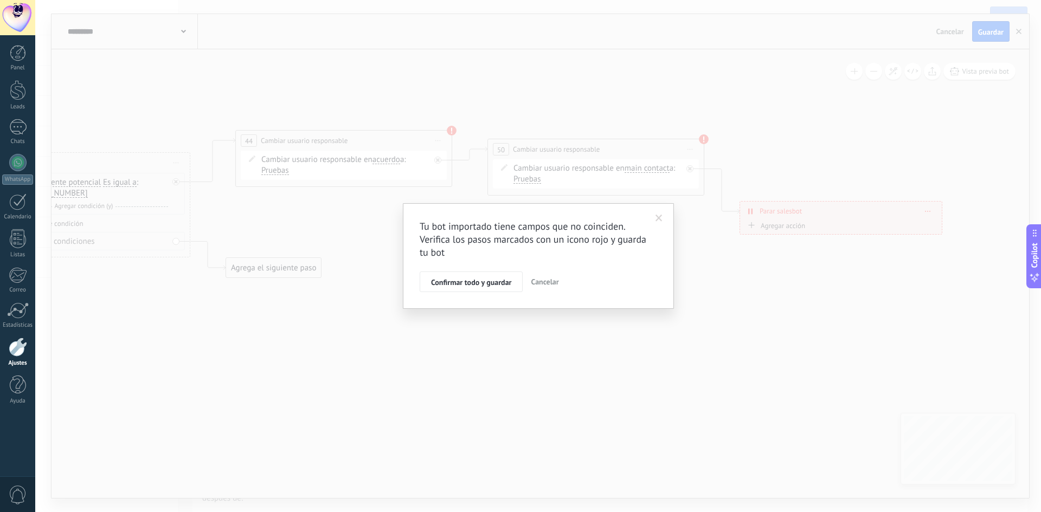
click at [546, 284] on span "Cancelar" at bounding box center [545, 282] width 28 height 10
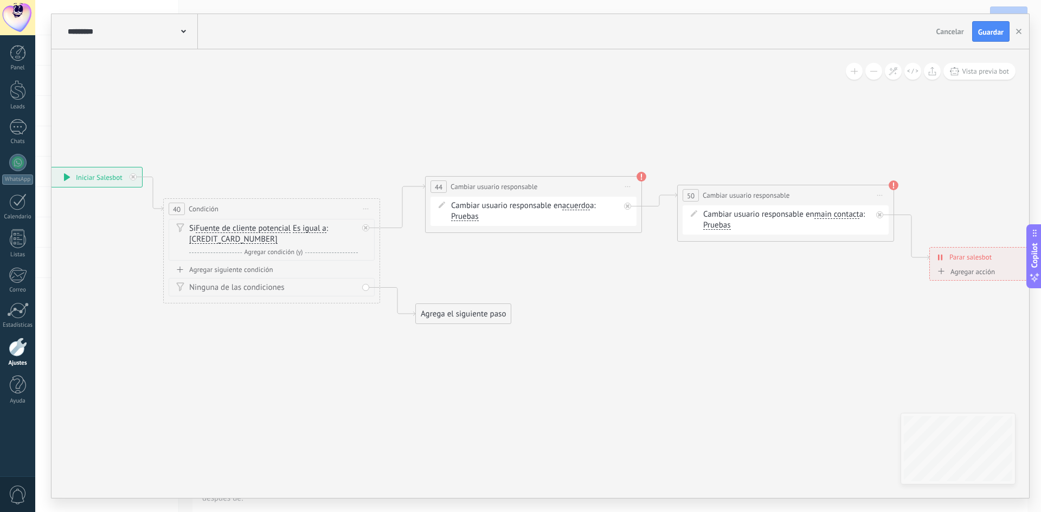
drag, startPoint x: 417, startPoint y: 241, endPoint x: 600, endPoint y: 287, distance: 187.8
click at [600, 287] on icon at bounding box center [591, 406] width 1624 height 1021
click at [1006, 27] on button "Guardar" at bounding box center [990, 31] width 37 height 21
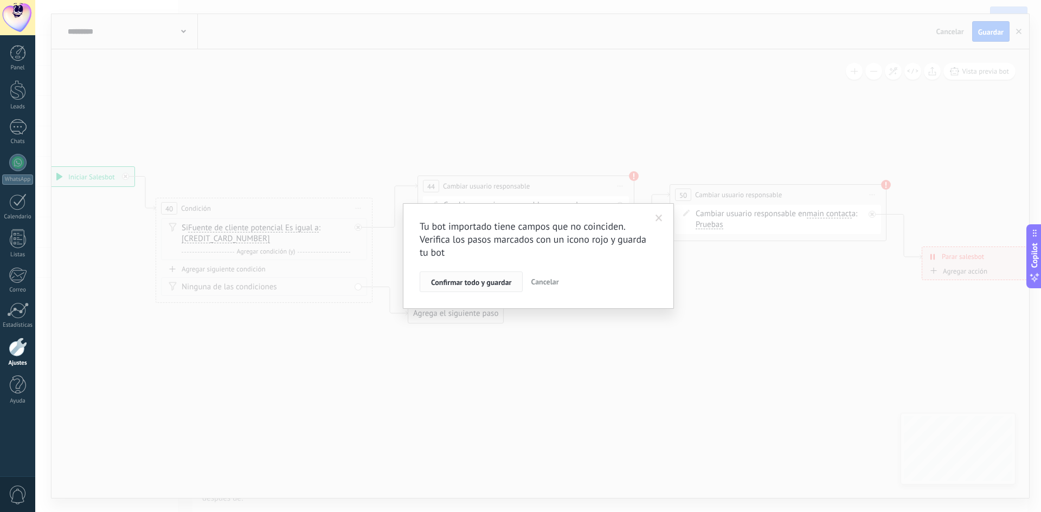
click at [447, 279] on span "Confirmar todo y guardar" at bounding box center [471, 283] width 80 height 8
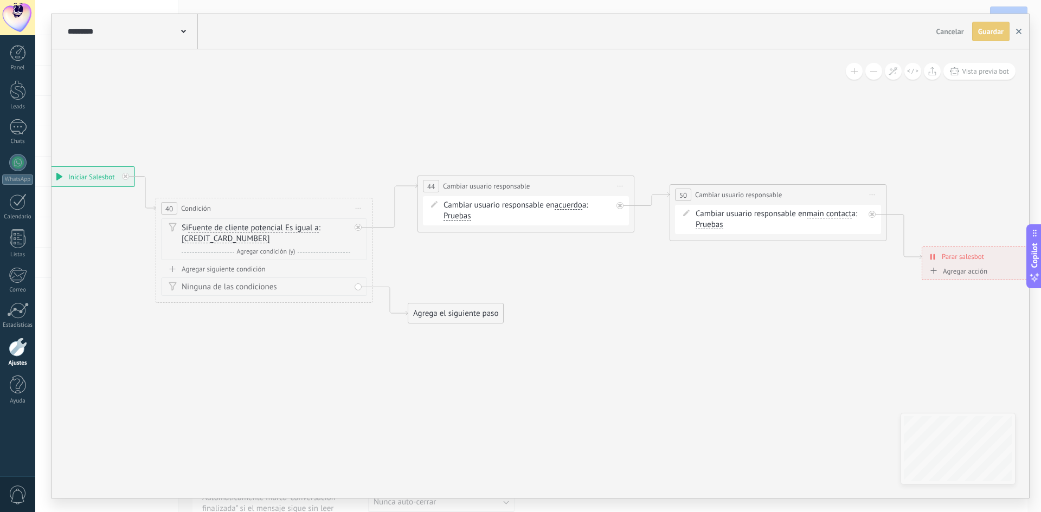
click at [1023, 25] on button "button" at bounding box center [1019, 32] width 16 height 20
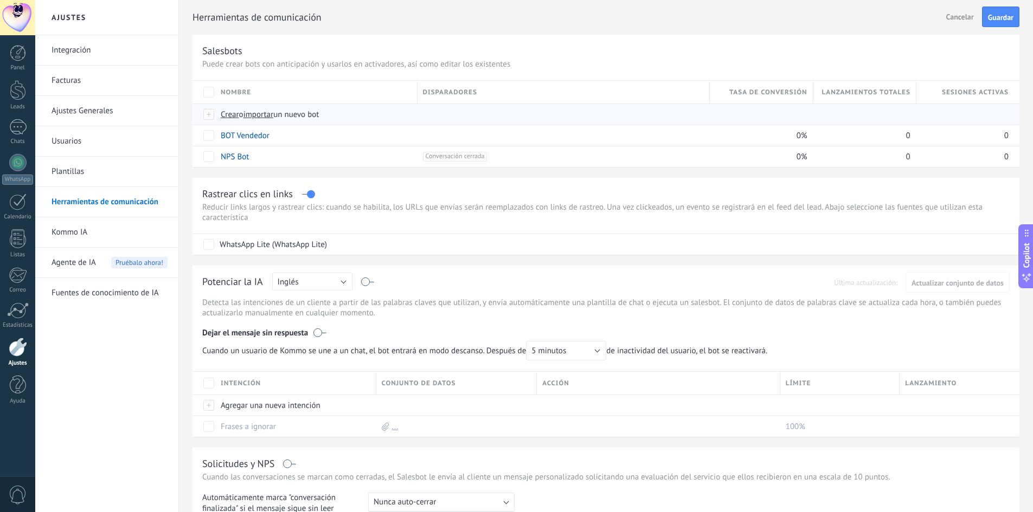
click at [274, 113] on span "importar" at bounding box center [258, 115] width 30 height 10
click at [0, 0] on input "importar un nuevo bot" at bounding box center [0, 0] width 0 height 0
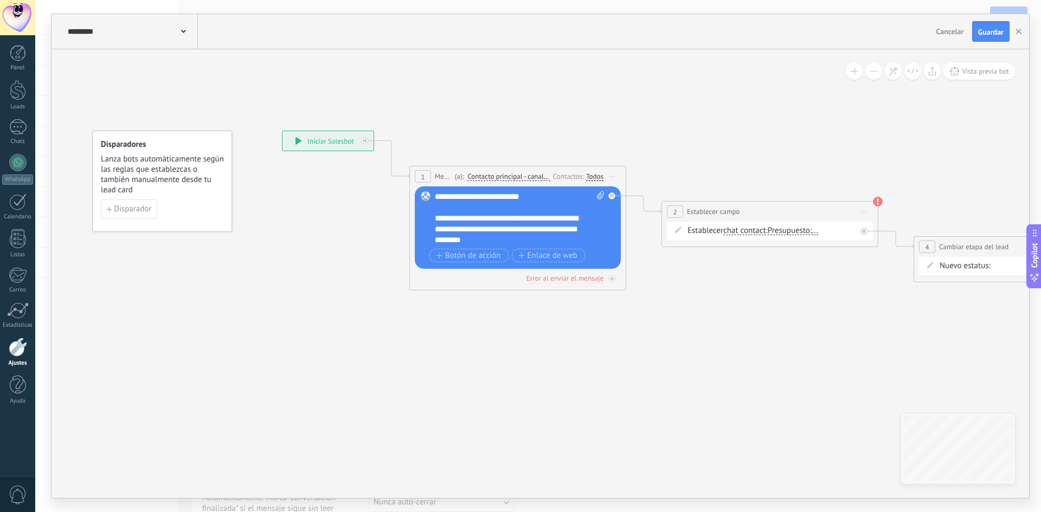
click at [499, 178] on span "Contacto principal - canales seleccionados" at bounding box center [508, 176] width 82 height 9
click at [499, 178] on button "Contacto principal - canales seleccionados" at bounding box center [530, 177] width 136 height 20
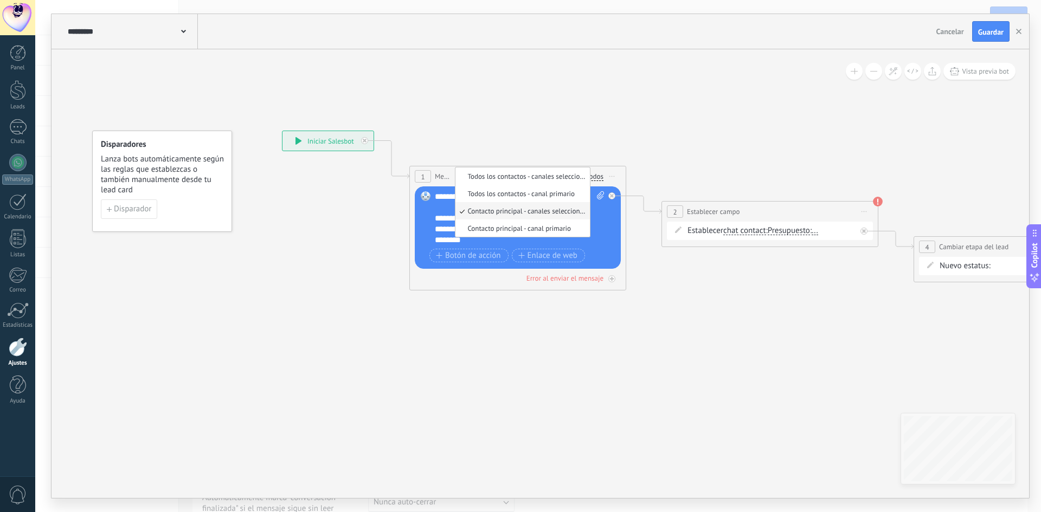
click at [506, 207] on span "Contacto principal - canales seleccionados" at bounding box center [520, 211] width 131 height 9
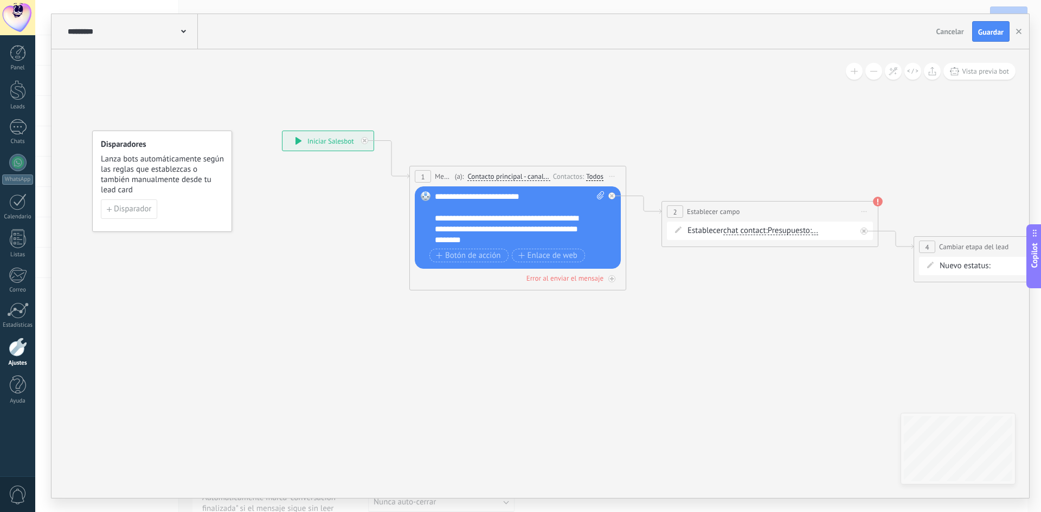
click at [504, 179] on span "Contacto principal - canales seleccionados" at bounding box center [508, 176] width 82 height 9
click at [504, 179] on button "Contacto principal - canales seleccionados" at bounding box center [530, 177] width 136 height 20
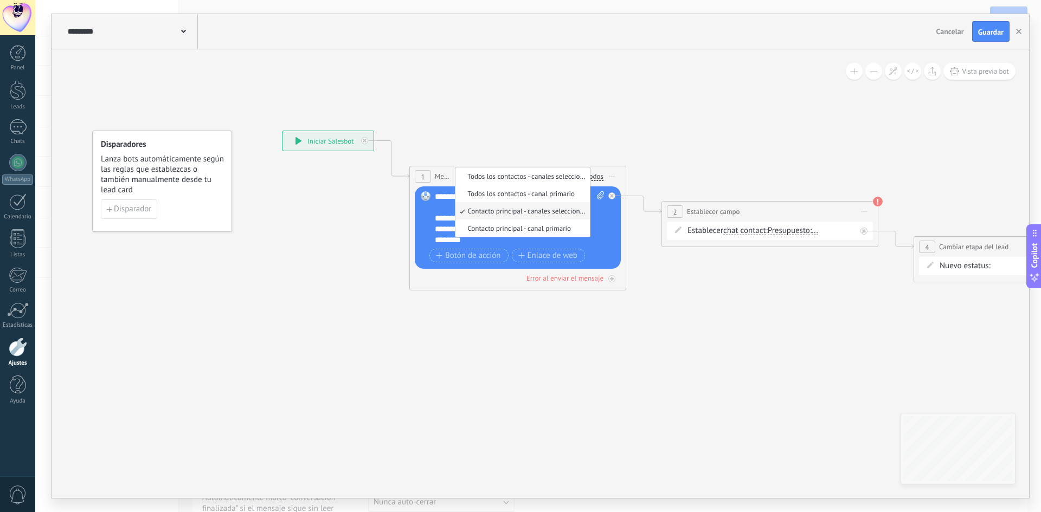
click at [507, 211] on span "Contacto principal - canales seleccionados" at bounding box center [520, 211] width 131 height 9
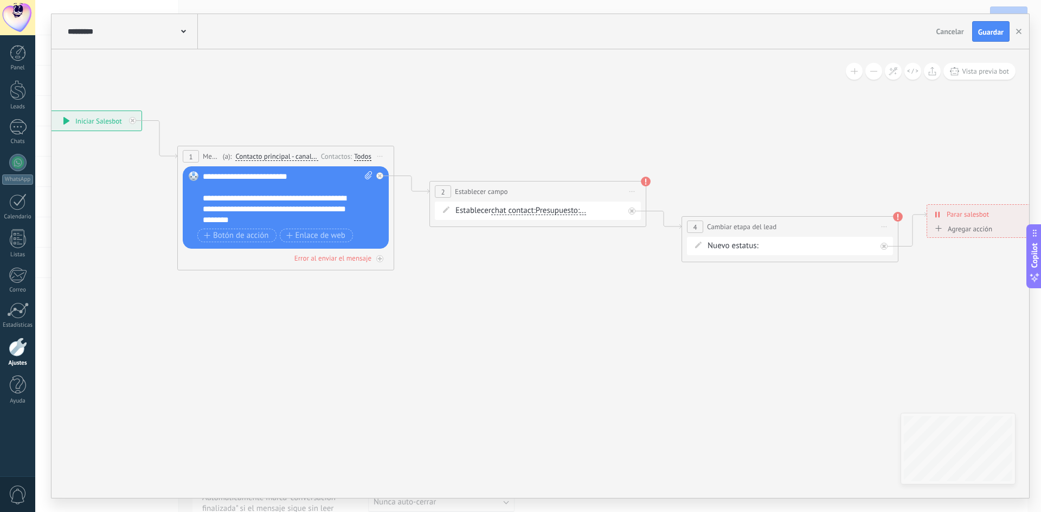
drag, startPoint x: 813, startPoint y: 173, endPoint x: 582, endPoint y: 153, distance: 231.8
click at [582, 153] on icon at bounding box center [589, 191] width 1621 height 702
click at [554, 211] on span "Presupuesto" at bounding box center [557, 211] width 42 height 9
click at [554, 211] on button "Presupuesto" at bounding box center [598, 211] width 136 height 20
click at [479, 257] on icon at bounding box center [589, 191] width 1621 height 702
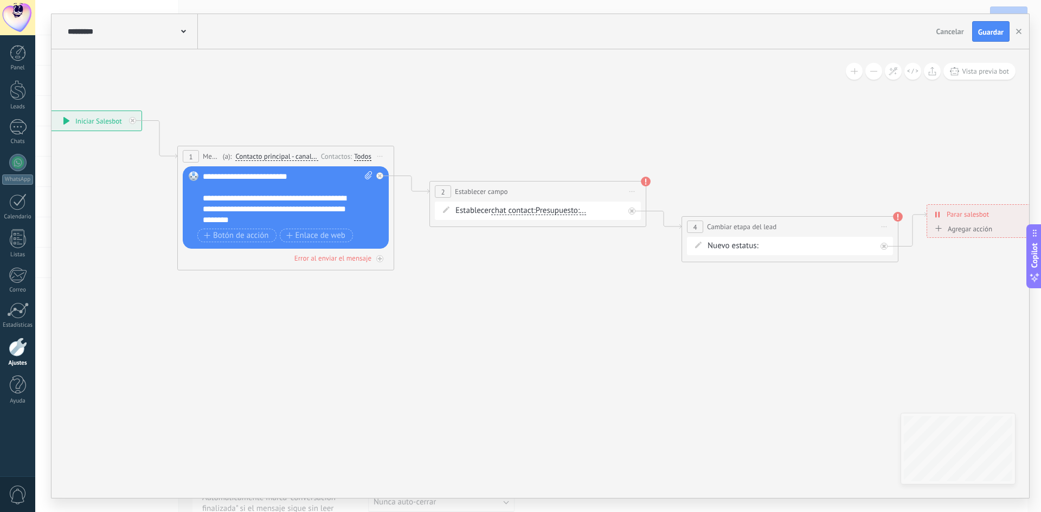
click at [557, 209] on span "Presupuesto" at bounding box center [557, 211] width 42 height 9
click at [557, 209] on button "Presupuesto" at bounding box center [598, 211] width 136 height 20
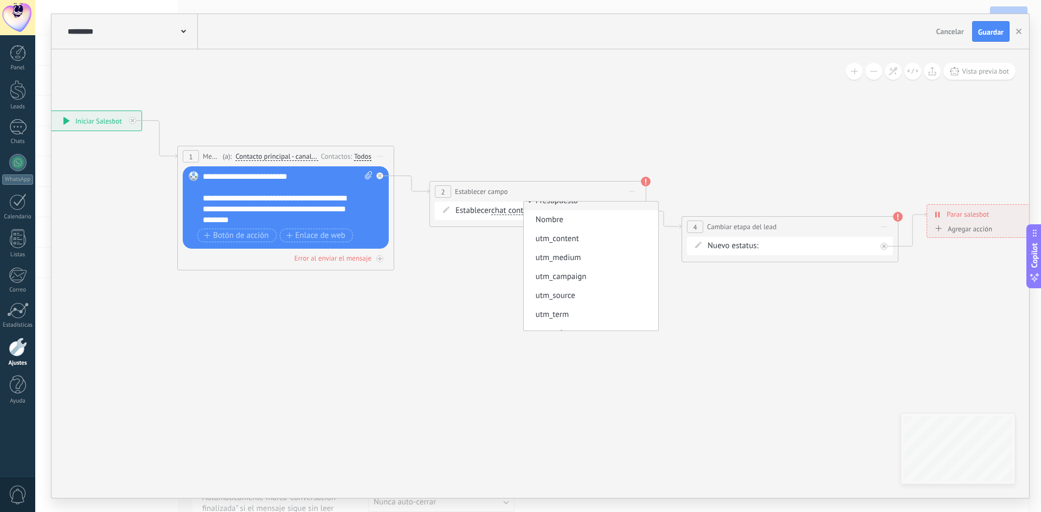
scroll to position [0, 0]
click at [453, 285] on icon at bounding box center [589, 191] width 1621 height 702
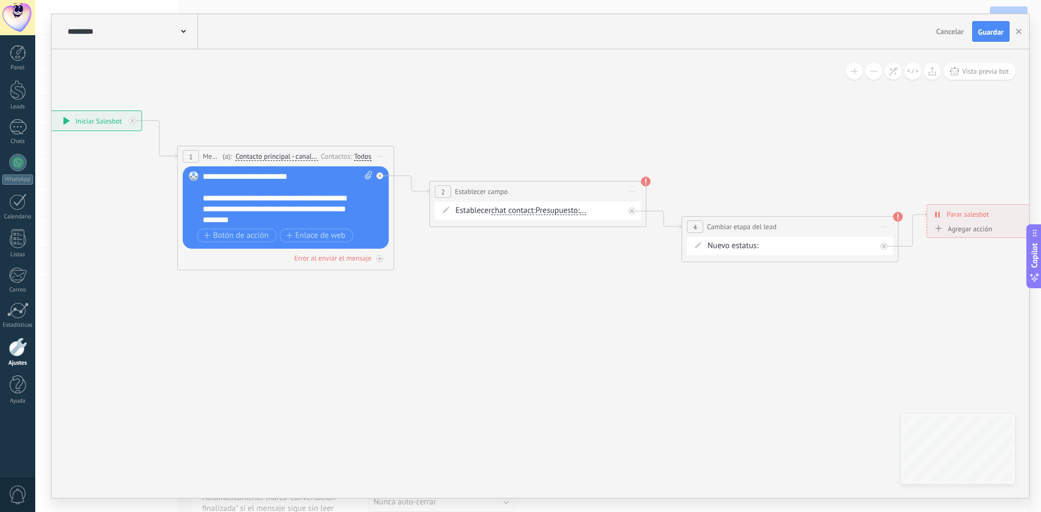
click at [560, 211] on span "Presupuesto" at bounding box center [557, 211] width 42 height 9
click at [560, 211] on button "Presupuesto" at bounding box center [598, 211] width 136 height 20
click at [560, 211] on span "Presupuesto" at bounding box center [589, 211] width 131 height 11
click at [561, 212] on span "Presupuesto" at bounding box center [557, 211] width 42 height 9
click at [561, 212] on button "Presupuesto" at bounding box center [598, 211] width 136 height 20
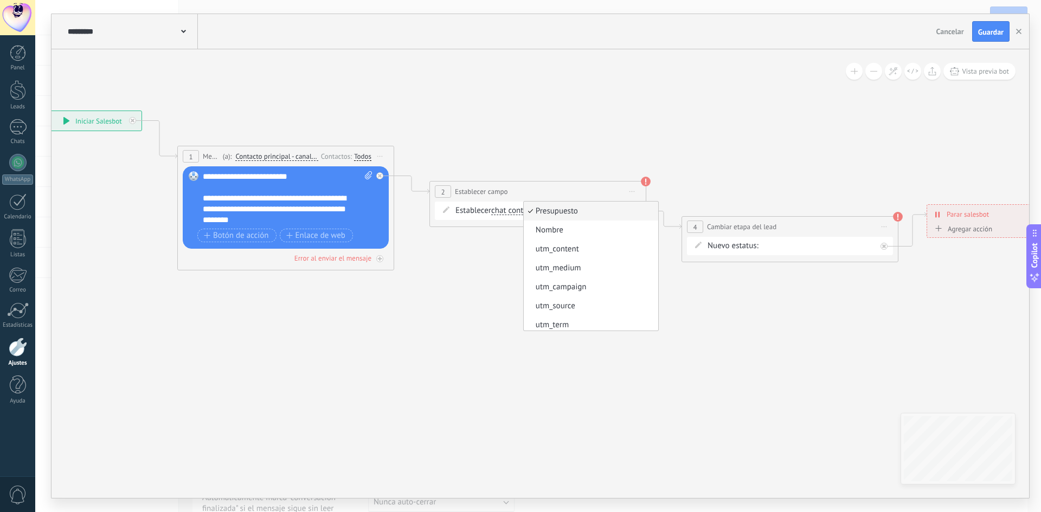
click at [465, 278] on icon at bounding box center [589, 191] width 1621 height 702
click at [586, 211] on span "..." at bounding box center [583, 211] width 7 height 9
click at [590, 211] on button "..." at bounding box center [642, 211] width 136 height 20
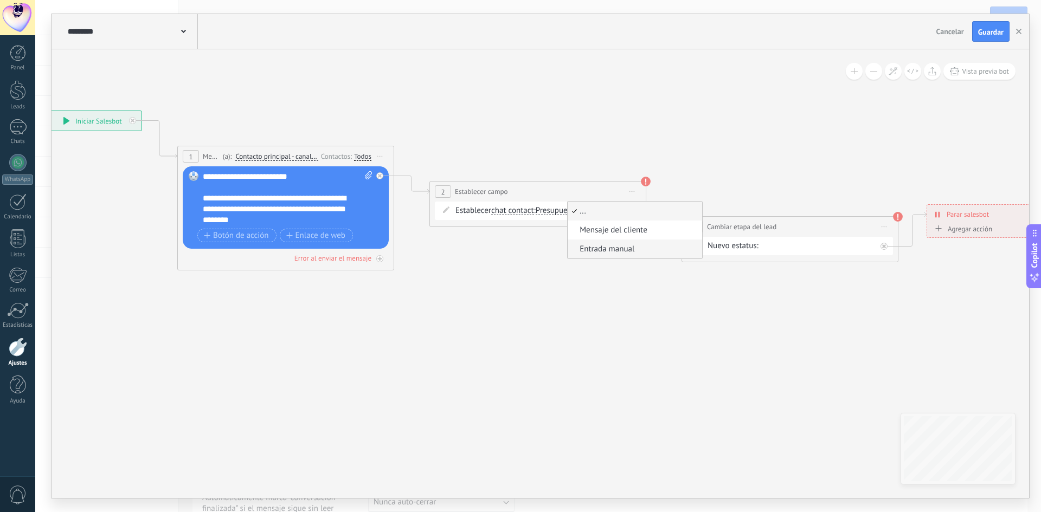
click at [608, 249] on span "Entrada manual" at bounding box center [633, 249] width 131 height 11
click at [650, 305] on icon at bounding box center [589, 191] width 1621 height 702
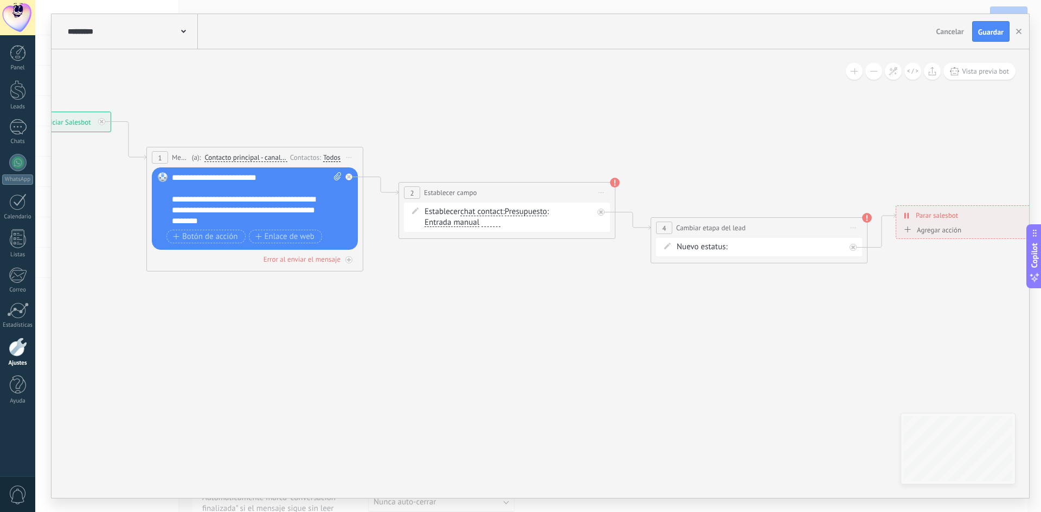
drag, startPoint x: 799, startPoint y: 335, endPoint x: 634, endPoint y: 299, distance: 168.6
click at [702, 333] on icon at bounding box center [558, 192] width 1621 height 702
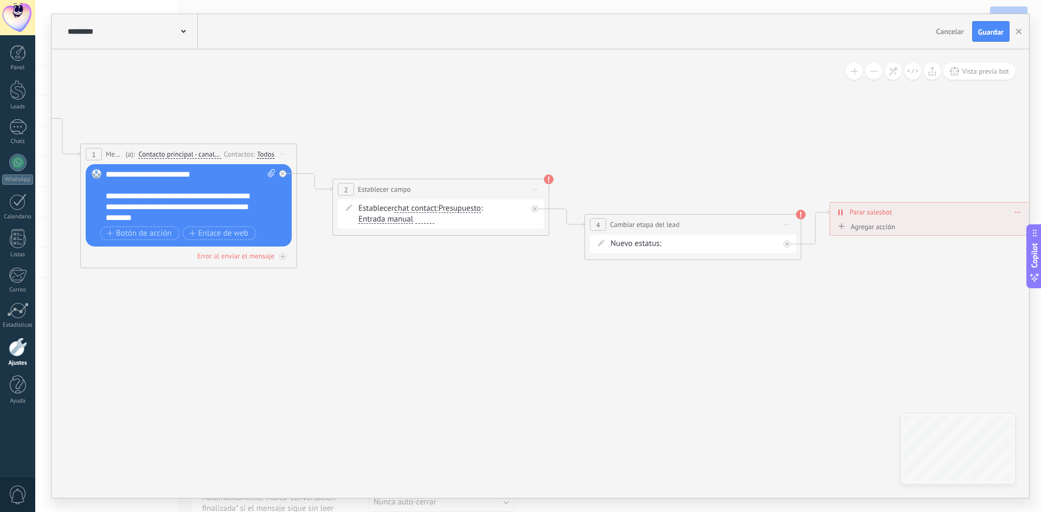
click at [429, 220] on div at bounding box center [424, 219] width 19 height 8
click at [511, 340] on icon at bounding box center [492, 188] width 1621 height 702
click at [0, 0] on div "Nueva consulta Cualificado Cotización enviada Pedido creado [PERSON_NAME] compl…" at bounding box center [0, 0] width 0 height 0
click at [748, 173] on div at bounding box center [538, 256] width 1006 height 512
click at [995, 31] on span "Guardar" at bounding box center [990, 32] width 25 height 8
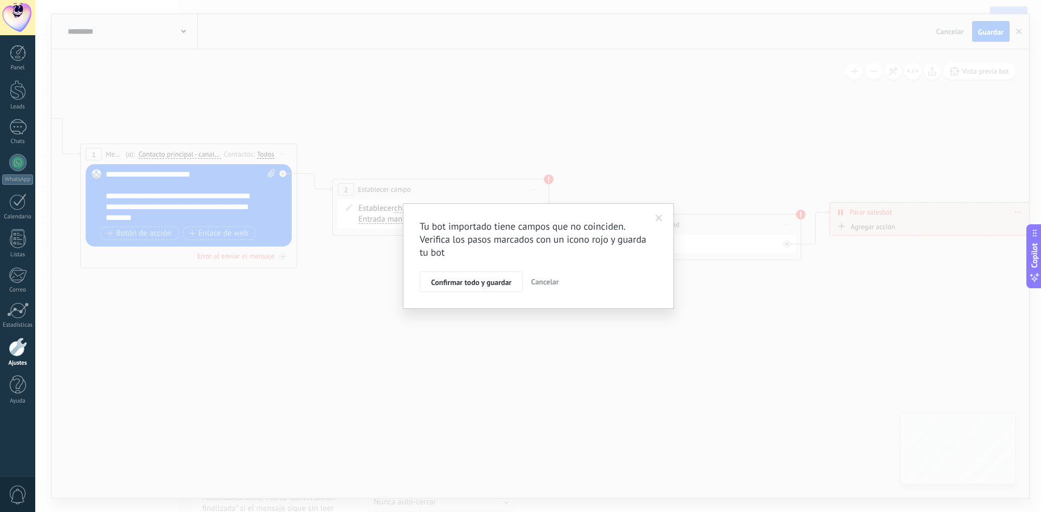
click at [462, 278] on button "Confirmar todo y guardar" at bounding box center [471, 282] width 103 height 21
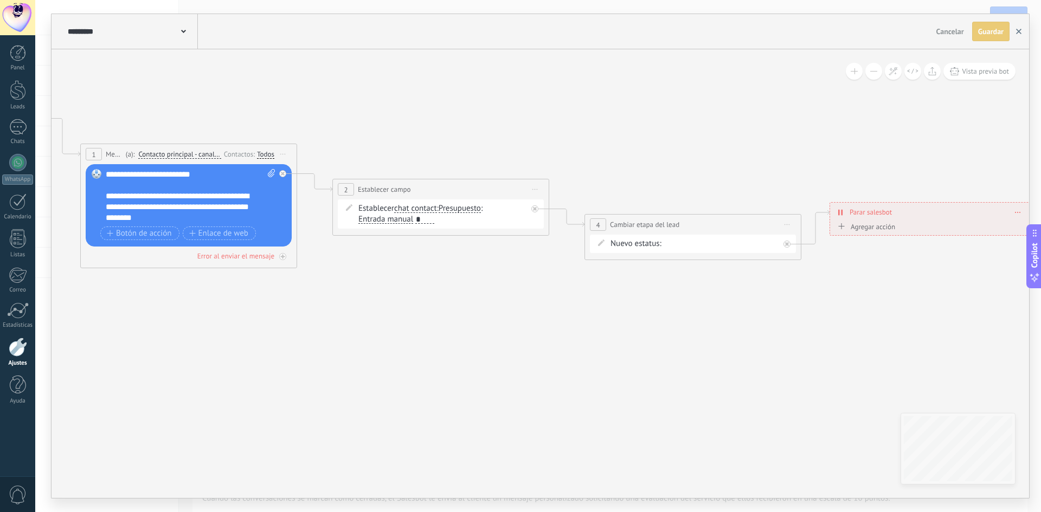
click at [1020, 38] on button "button" at bounding box center [1019, 32] width 16 height 20
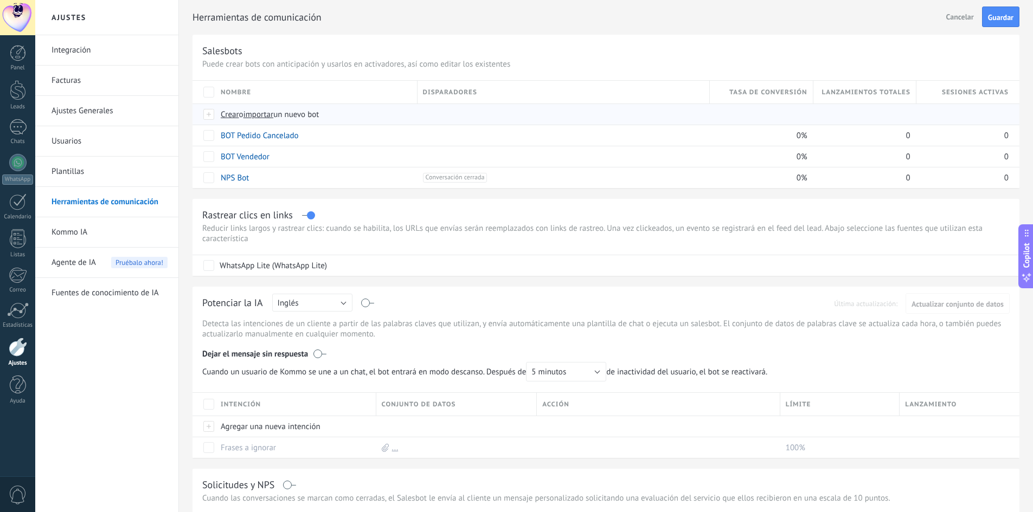
click at [266, 112] on span "importar" at bounding box center [258, 115] width 30 height 10
click at [0, 0] on input "importar un nuevo bot" at bounding box center [0, 0] width 0 height 0
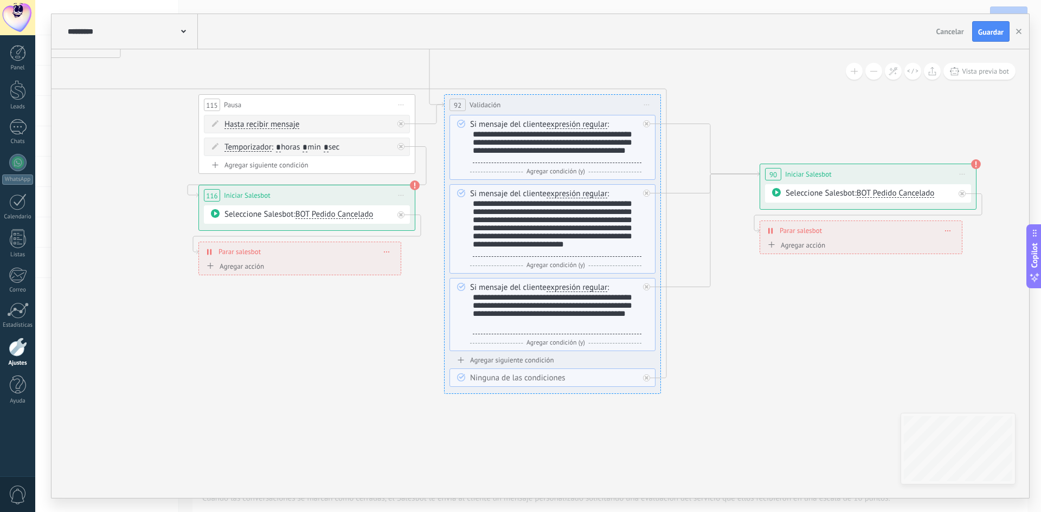
drag, startPoint x: 807, startPoint y: 384, endPoint x: 334, endPoint y: 363, distance: 472.7
click at [334, 363] on icon at bounding box center [32, 93] width 2431 height 1173
click at [901, 189] on div "BOT Pedido Cancelado" at bounding box center [896, 192] width 78 height 9
click at [906, 194] on span "BOT Pedido Cancelado" at bounding box center [896, 193] width 78 height 10
click at [899, 209] on span "BOT Vendedor" at bounding box center [910, 212] width 131 height 11
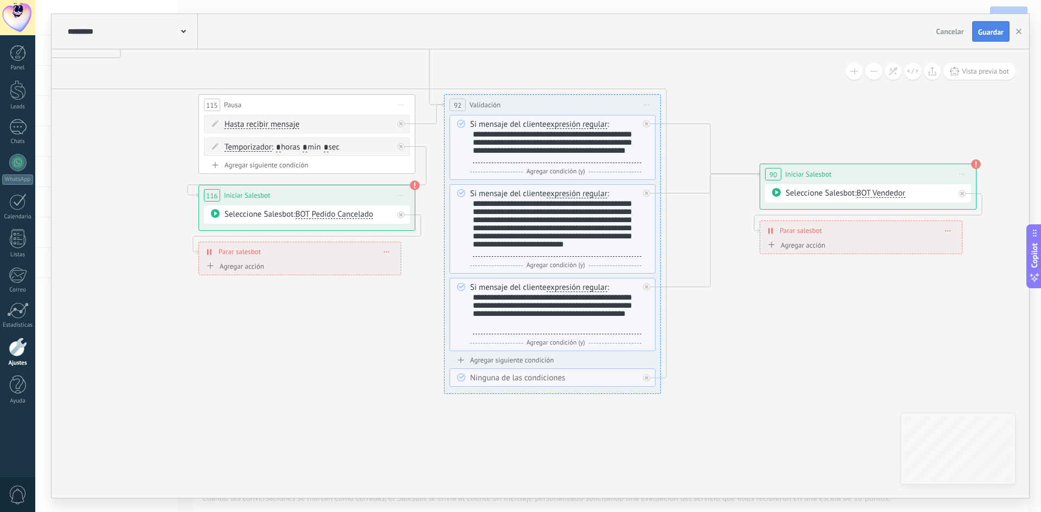
click at [990, 35] on span "Guardar" at bounding box center [990, 32] width 25 height 8
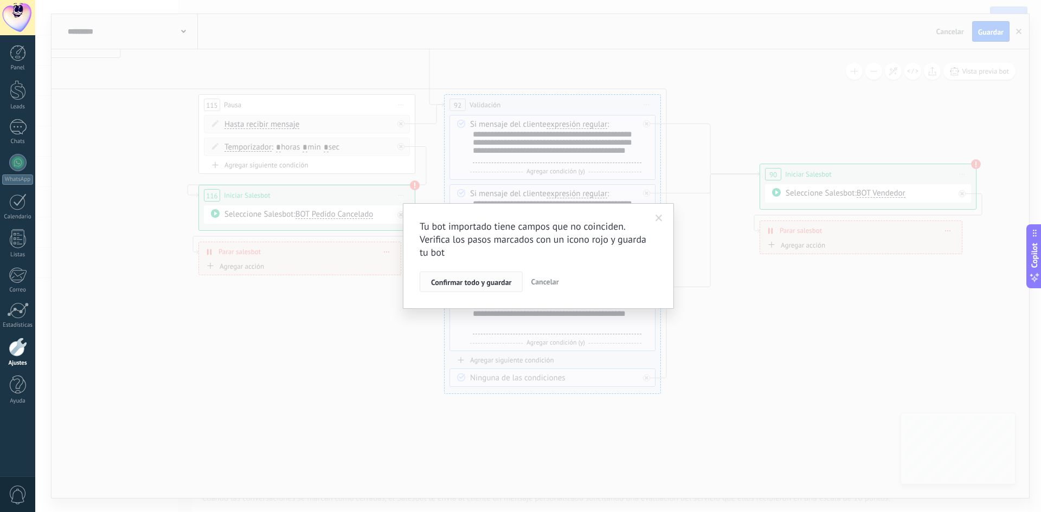
click at [470, 279] on span "Confirmar todo y guardar" at bounding box center [471, 283] width 80 height 8
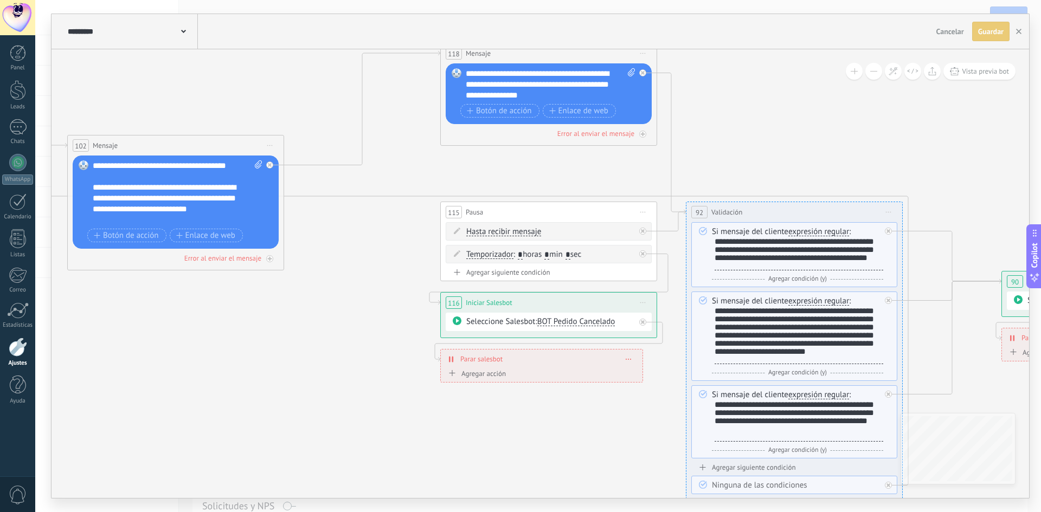
drag, startPoint x: 174, startPoint y: 290, endPoint x: 406, endPoint y: 395, distance: 254.8
click at [406, 395] on icon at bounding box center [273, 200] width 2431 height 1173
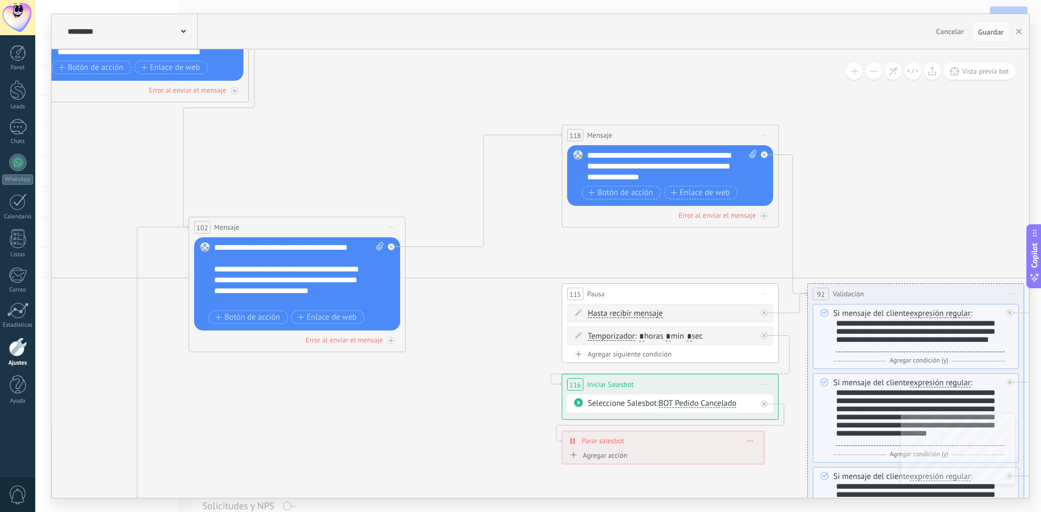
drag, startPoint x: 303, startPoint y: 317, endPoint x: 424, endPoint y: 399, distance: 146.5
click at [424, 399] on icon at bounding box center [395, 282] width 2431 height 1173
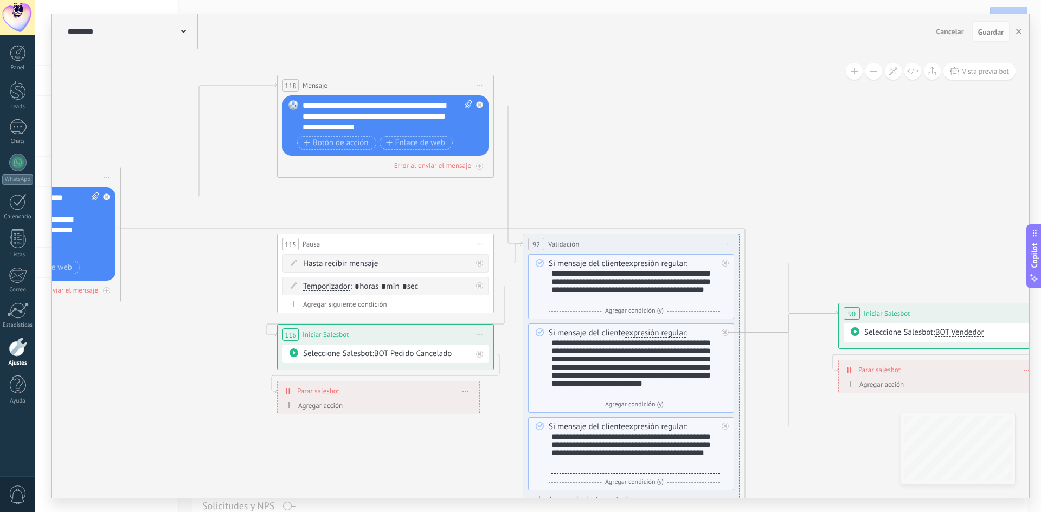
drag, startPoint x: 897, startPoint y: 229, endPoint x: 613, endPoint y: 179, distance: 289.0
click at [613, 179] on icon at bounding box center [110, 232] width 2431 height 1173
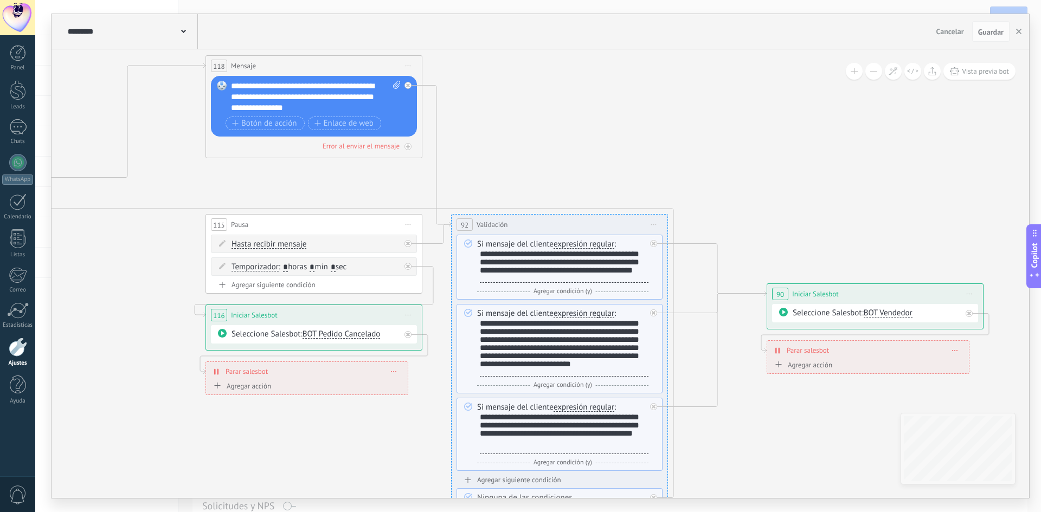
drag, startPoint x: 836, startPoint y: 177, endPoint x: 812, endPoint y: 168, distance: 25.6
click at [812, 168] on icon at bounding box center [39, 212] width 2431 height 1173
click at [1022, 33] on button "button" at bounding box center [1019, 31] width 16 height 21
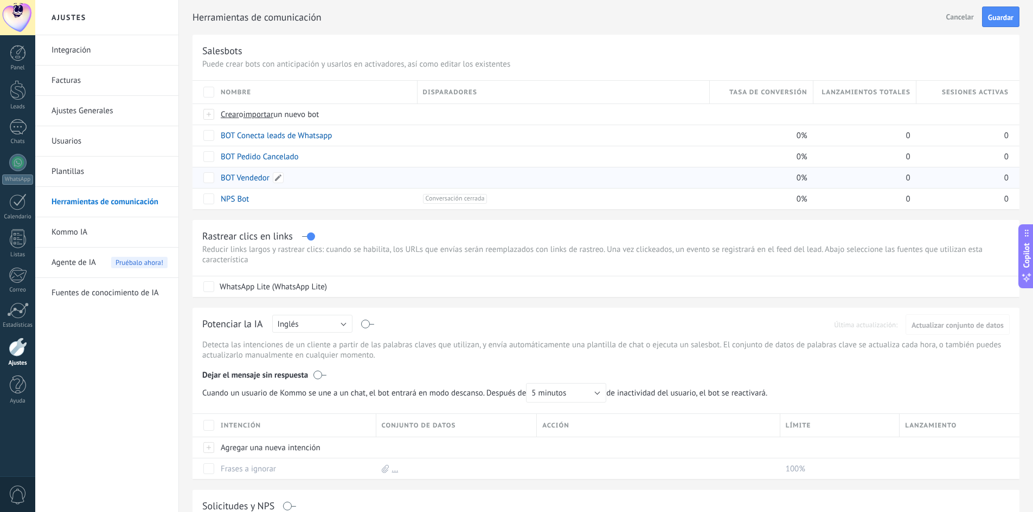
click at [249, 178] on link "BOT Vendedor" at bounding box center [245, 178] width 49 height 10
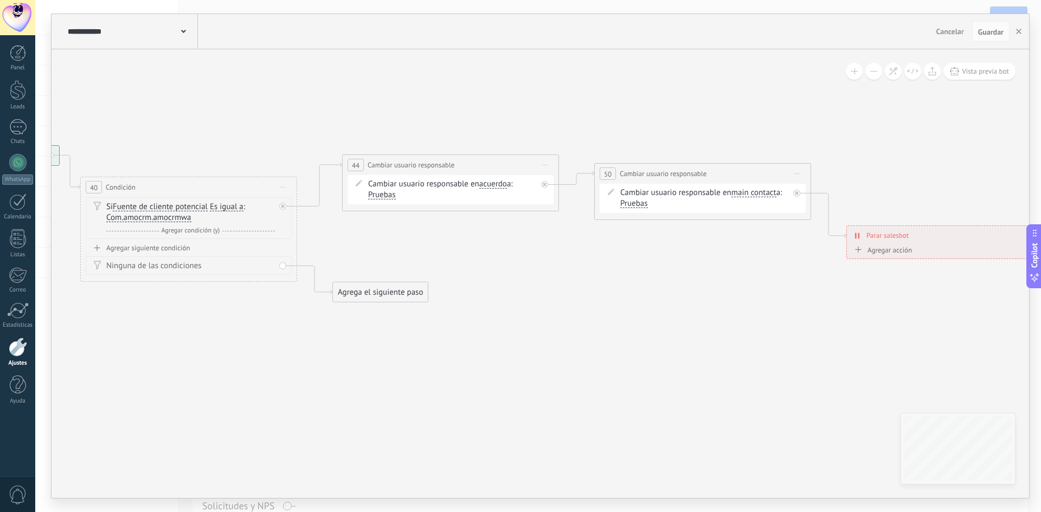
drag, startPoint x: 720, startPoint y: 370, endPoint x: 406, endPoint y: 384, distance: 314.8
click at [406, 384] on icon at bounding box center [508, 223] width 1624 height 699
click at [1019, 33] on use "button" at bounding box center [1018, 31] width 5 height 5
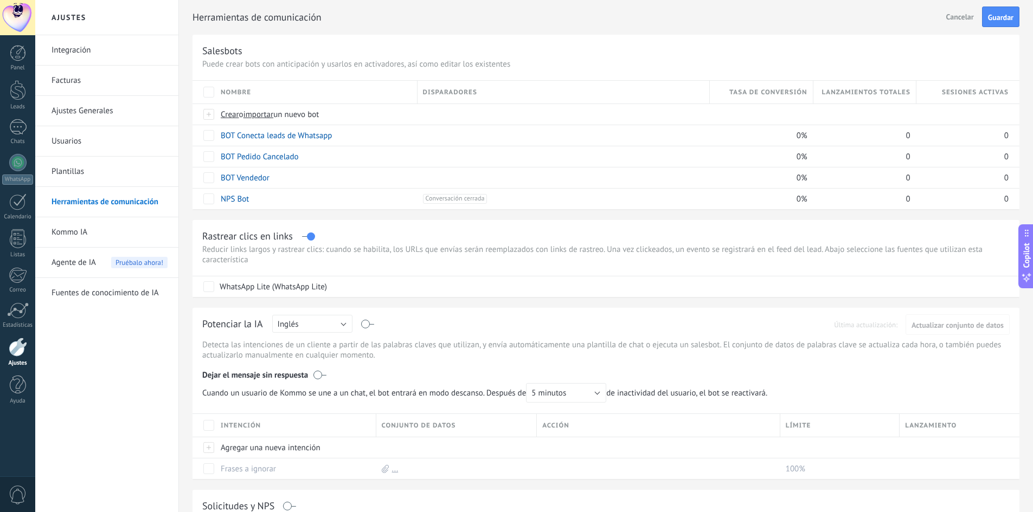
click at [26, 20] on div at bounding box center [17, 17] width 35 height 35
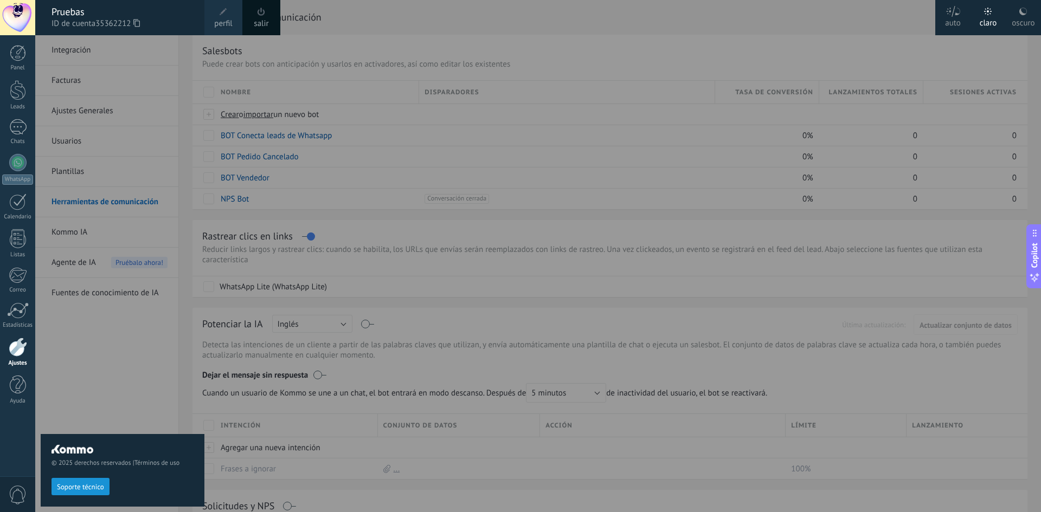
click at [217, 14] on link "perfil" at bounding box center [223, 17] width 38 height 35
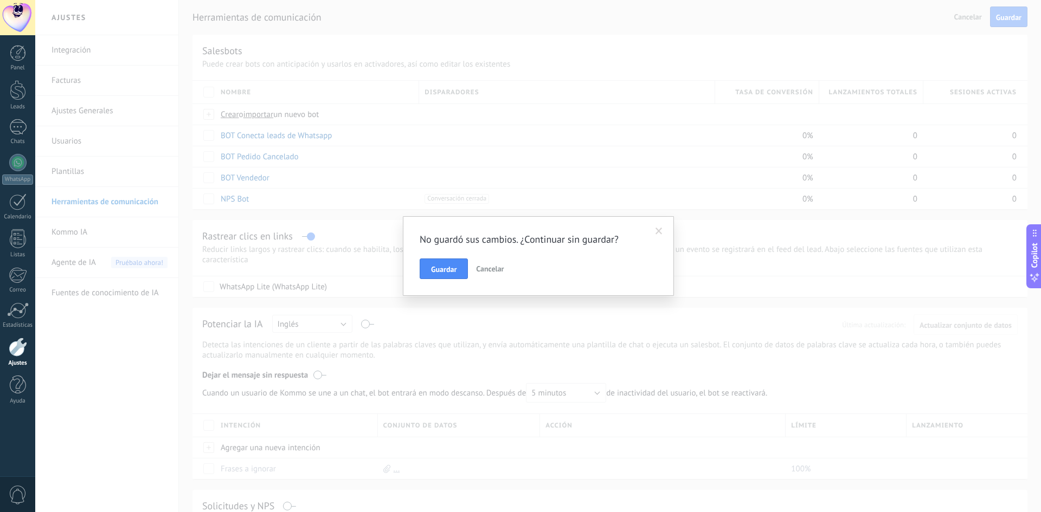
click at [436, 273] on span "Guardar" at bounding box center [443, 270] width 25 height 8
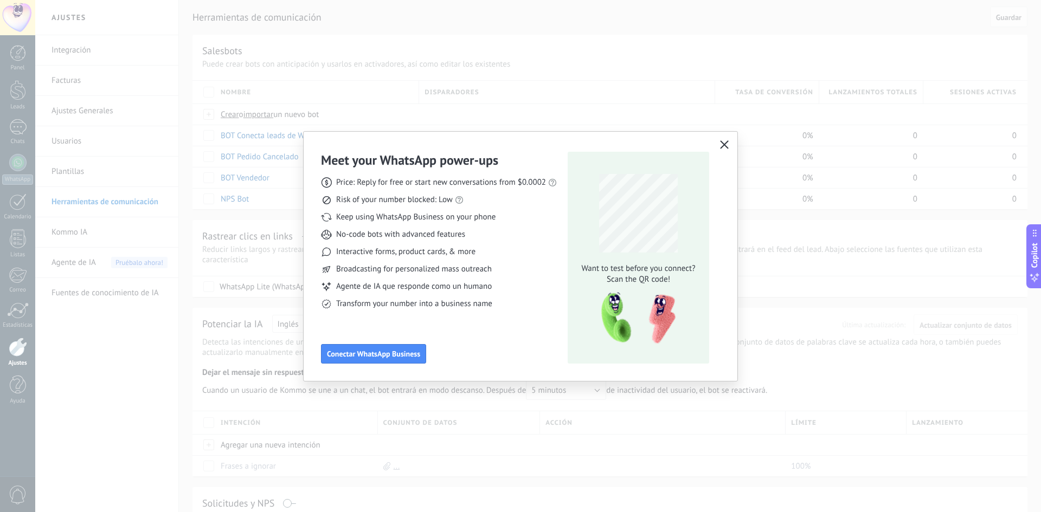
click at [724, 148] on icon "button" at bounding box center [724, 144] width 9 height 9
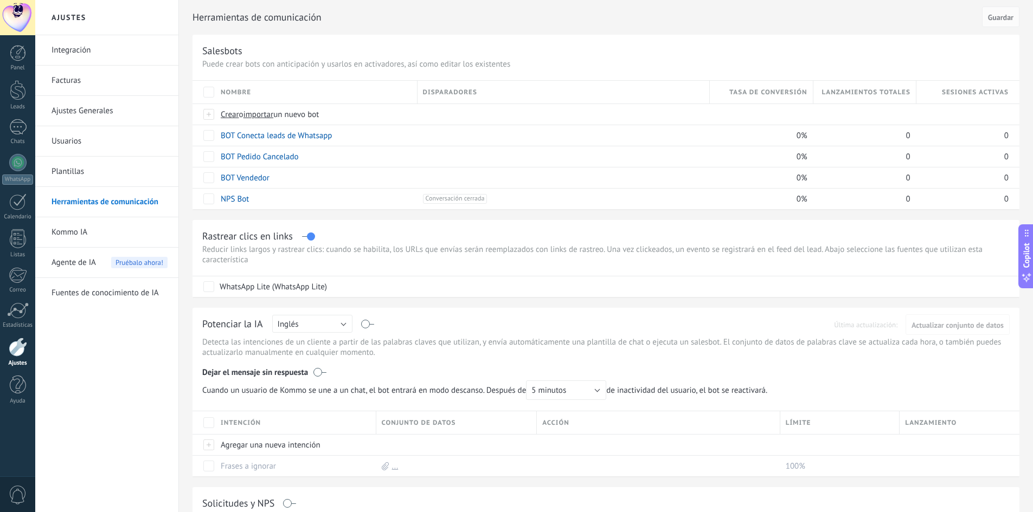
click at [520, 24] on h2 "Herramientas de comunicación" at bounding box center [585, 18] width 786 height 22
click at [19, 17] on div at bounding box center [17, 17] width 35 height 35
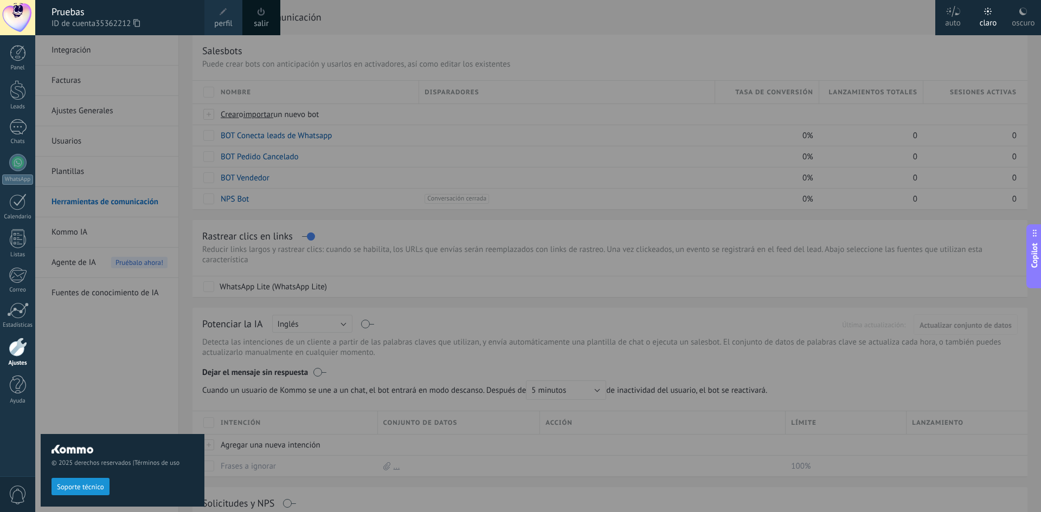
click at [227, 10] on span at bounding box center [223, 12] width 12 height 12
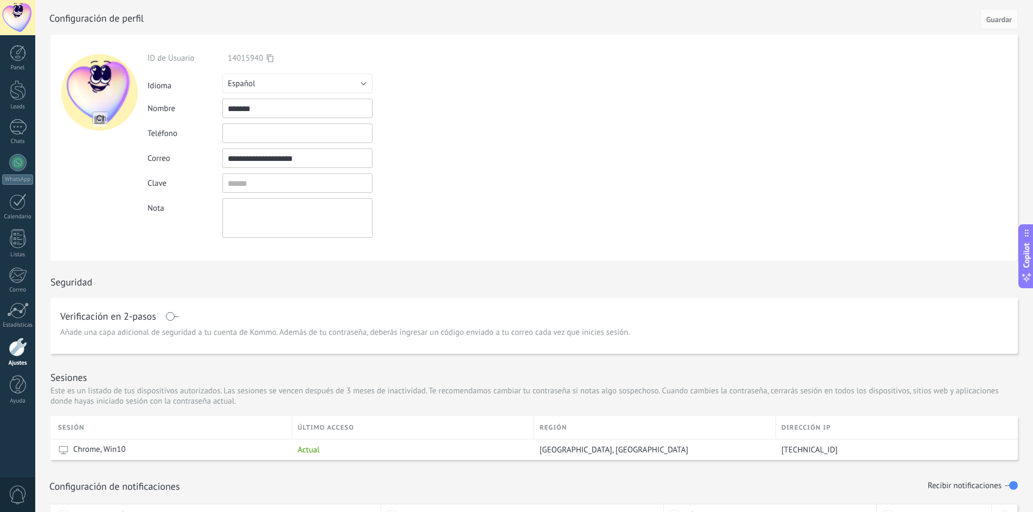
drag, startPoint x: 266, startPoint y: 112, endPoint x: 207, endPoint y: 111, distance: 59.1
click at [207, 111] on div "Nombre *******" at bounding box center [322, 109] width 350 height 20
type input "****"
click at [1000, 17] on span "Guardar" at bounding box center [998, 20] width 25 height 8
click at [423, 156] on div "Ingrese una dirección de correo válida" at bounding box center [434, 158] width 125 height 9
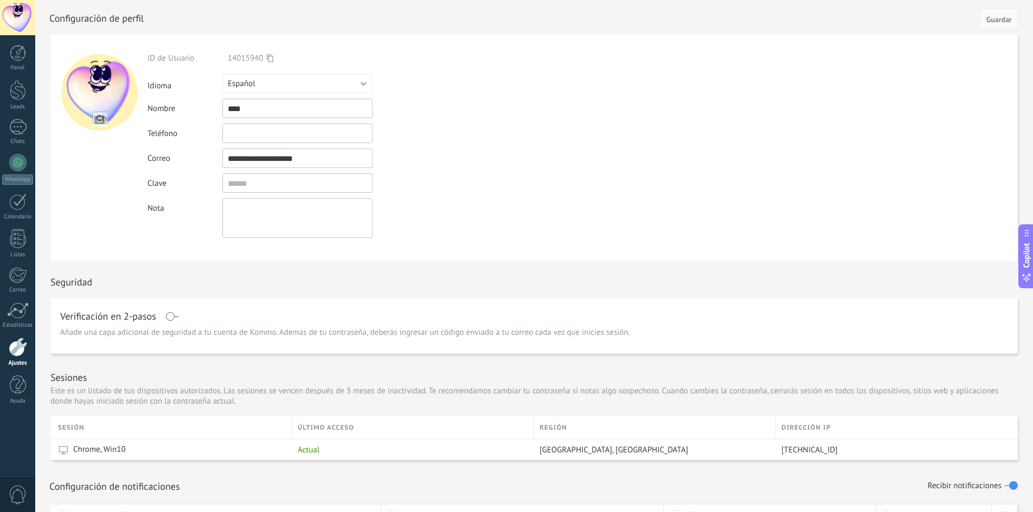
click at [18, 345] on div at bounding box center [18, 347] width 18 height 19
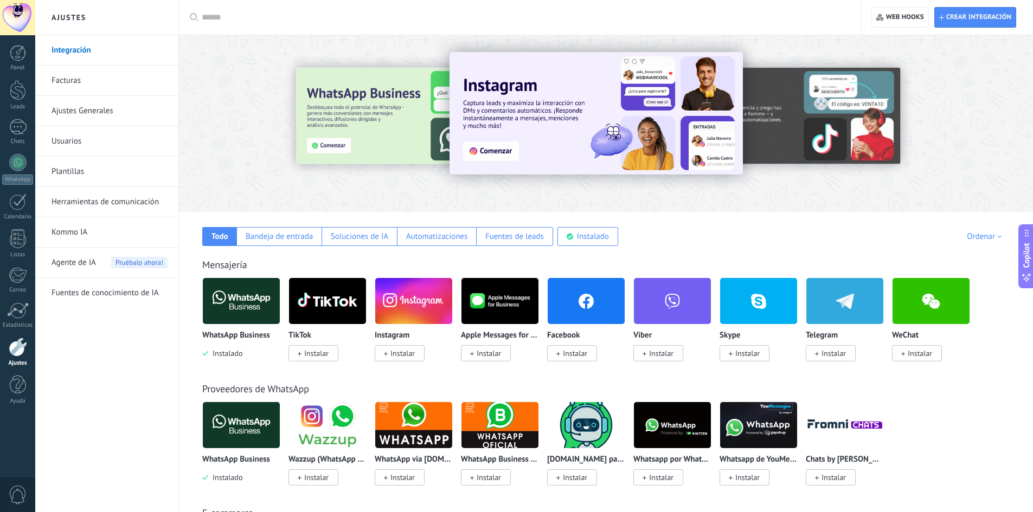
click at [77, 201] on link "Herramientas de comunicación" at bounding box center [110, 202] width 116 height 30
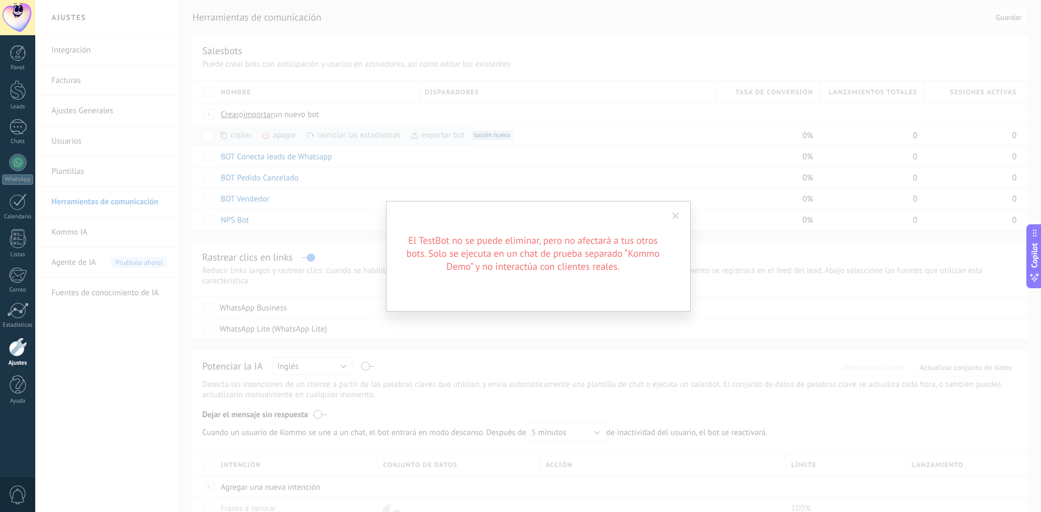
click at [679, 213] on span at bounding box center [676, 216] width 18 height 18
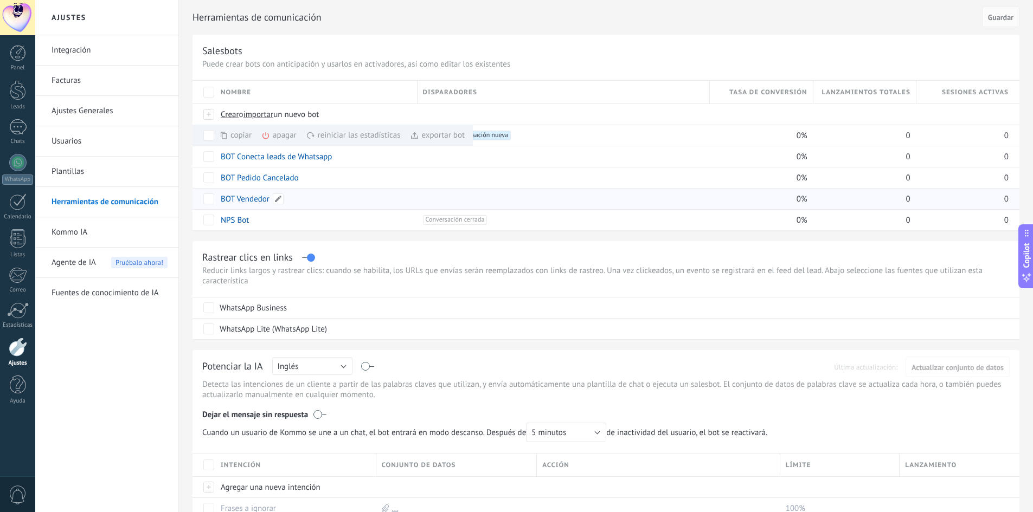
click at [242, 201] on link "BOT Vendedor" at bounding box center [245, 199] width 49 height 10
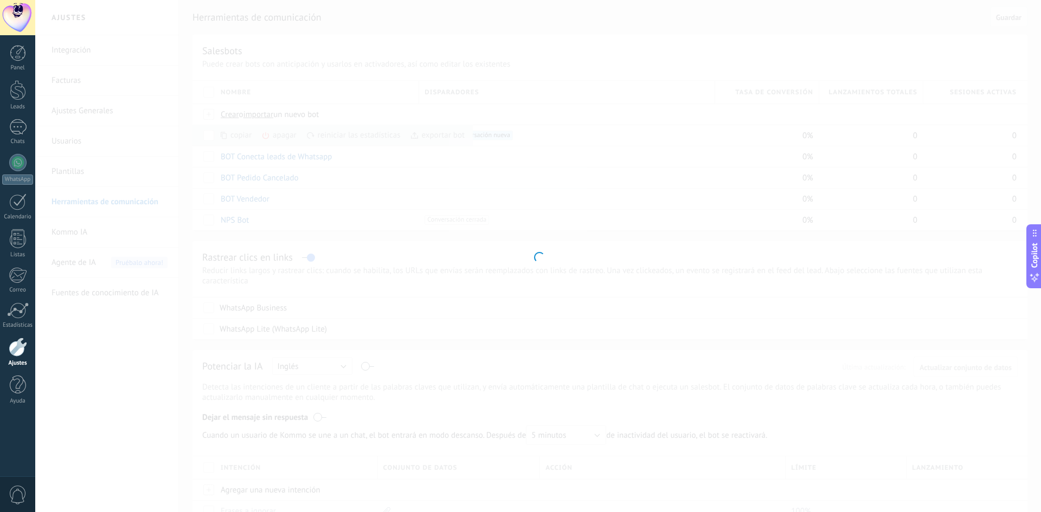
type input "**********"
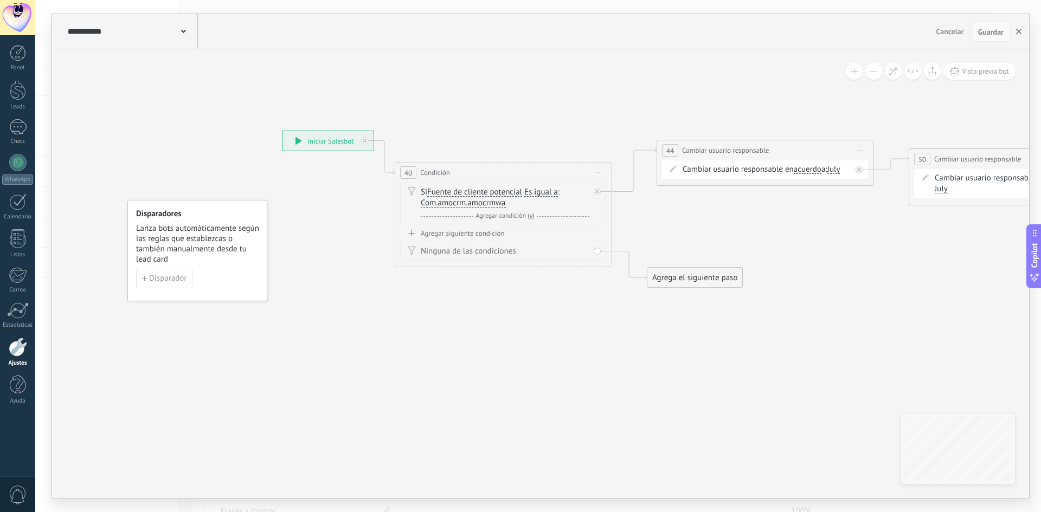
click at [1012, 34] on button "button" at bounding box center [1019, 31] width 16 height 21
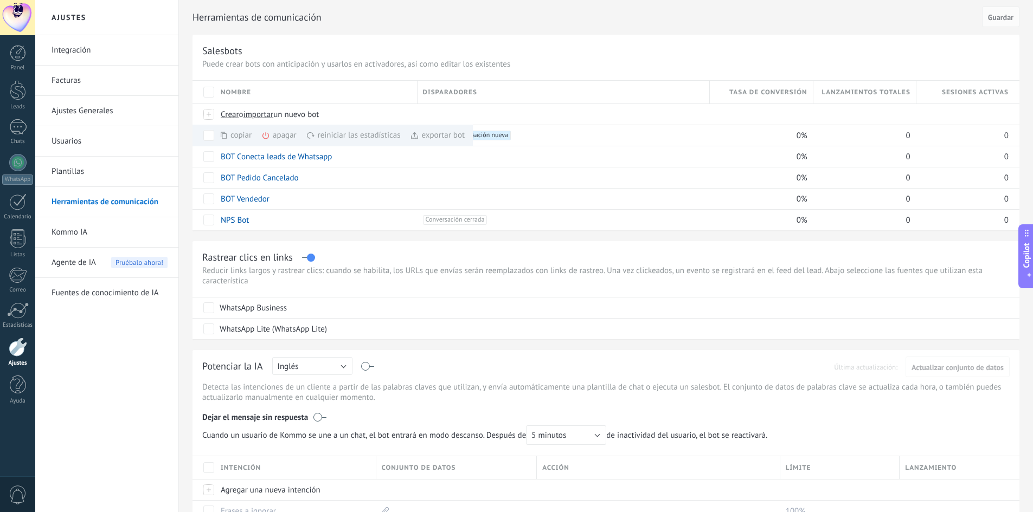
click at [395, 239] on div "Herramientas de comunicación Cancelar Guardar Salesbots Puede crear bots con an…" at bounding box center [606, 427] width 854 height 855
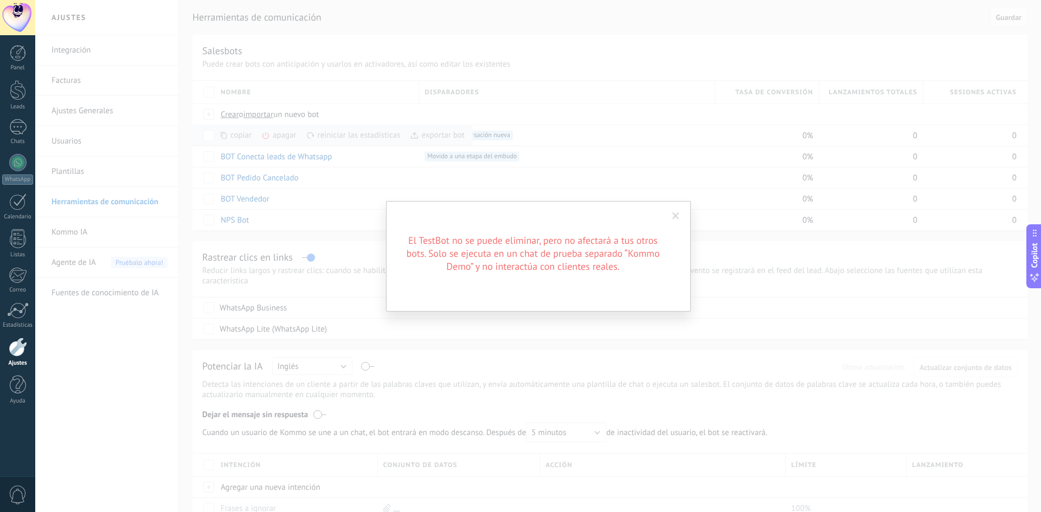
click at [677, 217] on span at bounding box center [675, 217] width 7 height 8
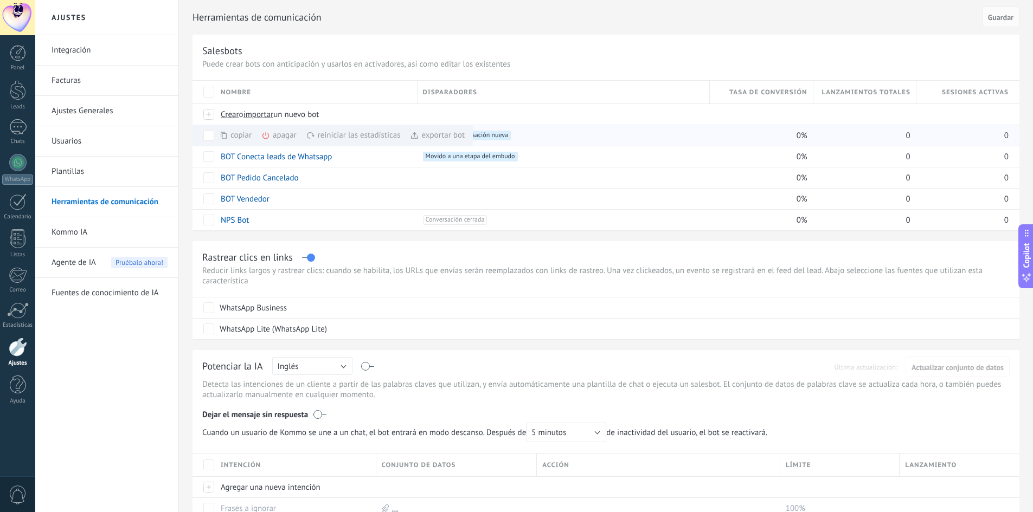
click at [284, 132] on div "apagar màs" at bounding box center [297, 135] width 72 height 21
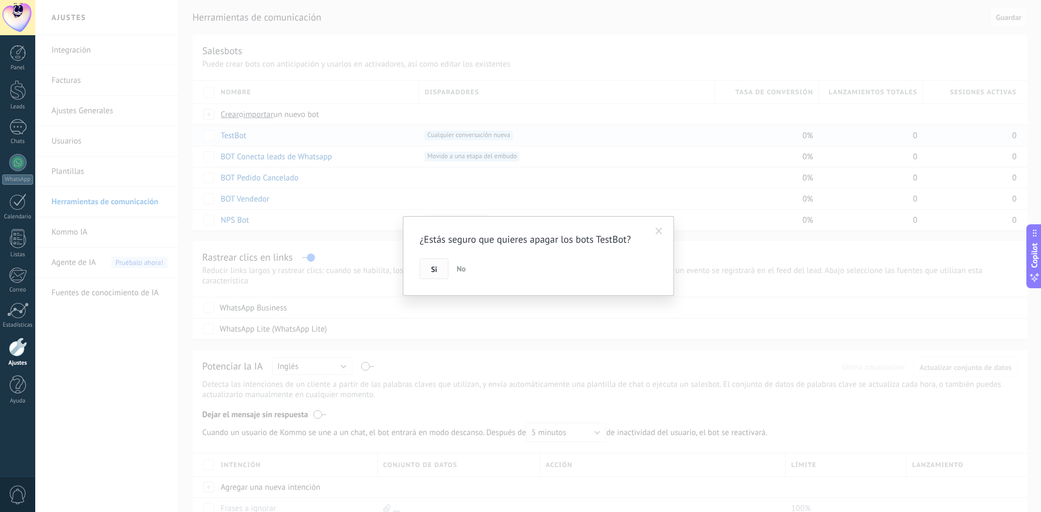
click at [440, 268] on button "Si" at bounding box center [434, 269] width 29 height 21
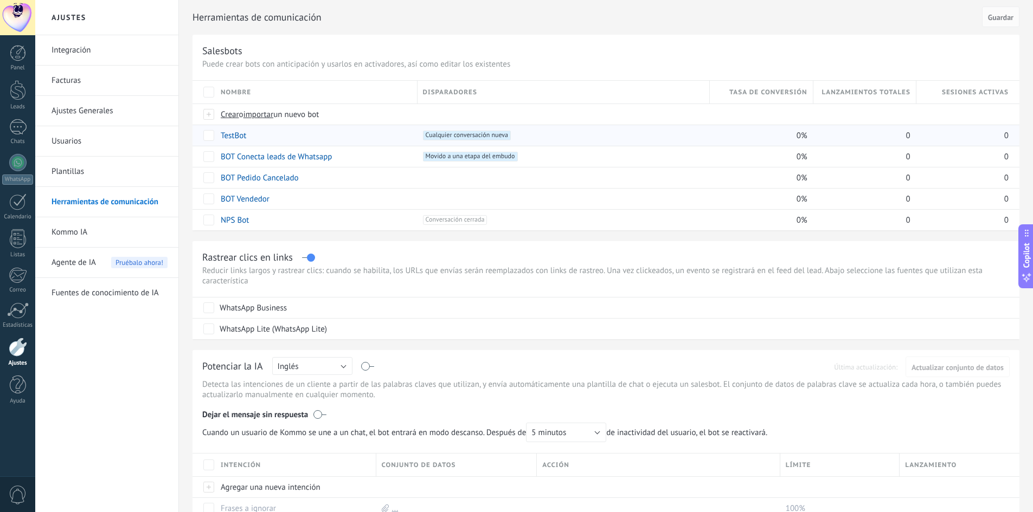
click at [467, 130] on div "+1 Cualquier conversación nueva +0" at bounding box center [560, 135] width 287 height 21
click at [231, 130] on div "TestBot" at bounding box center [313, 135] width 197 height 21
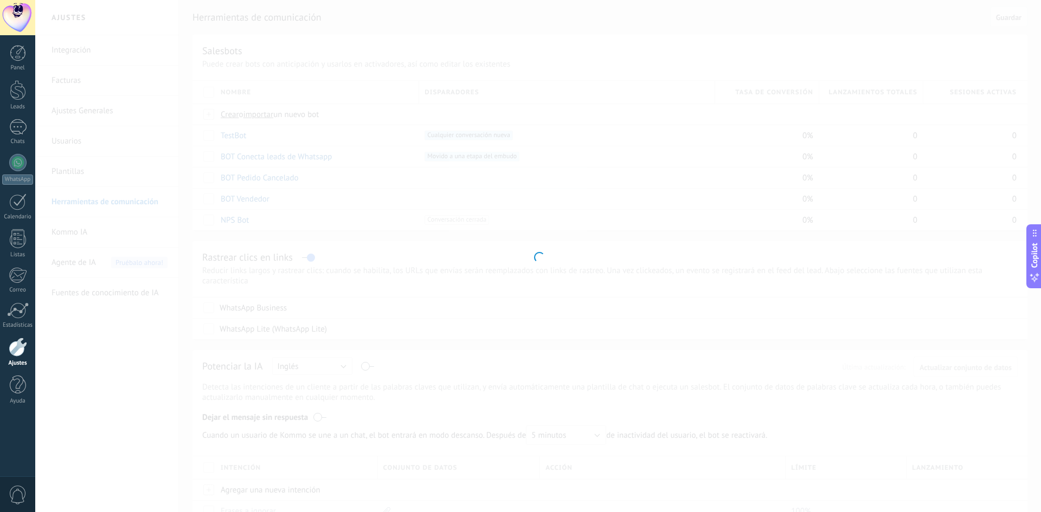
type input "*******"
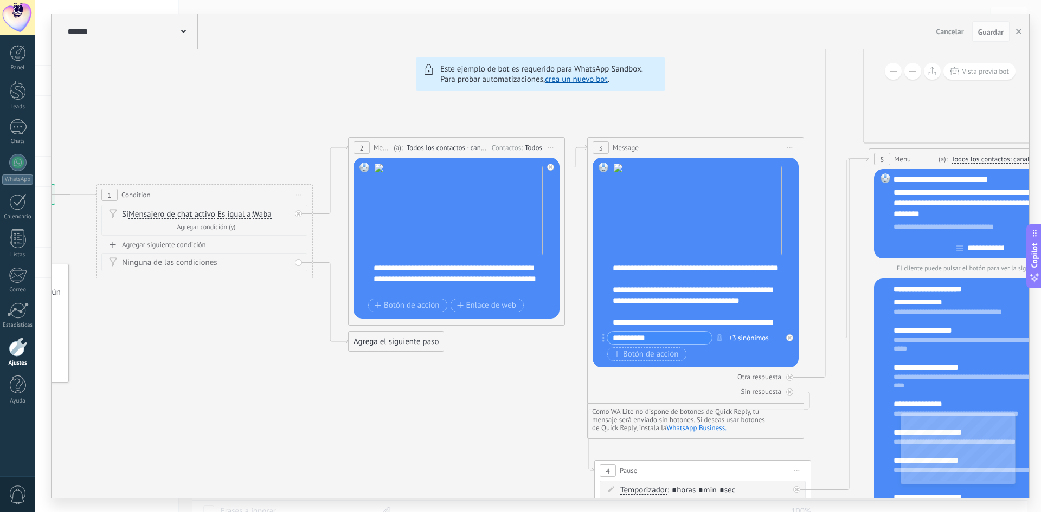
drag, startPoint x: 279, startPoint y: 415, endPoint x: 228, endPoint y: 363, distance: 72.5
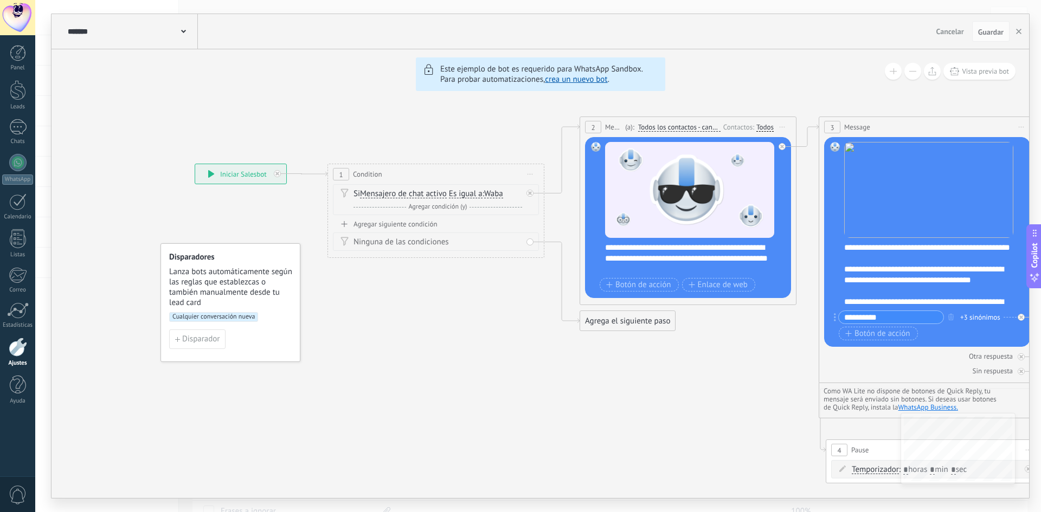
drag, startPoint x: 195, startPoint y: 350, endPoint x: 355, endPoint y: 334, distance: 160.7
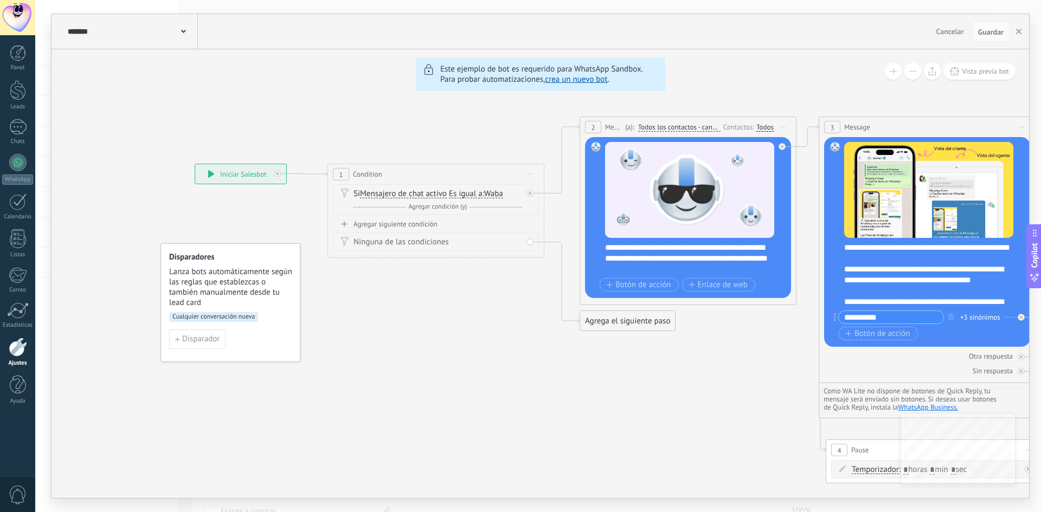
click at [195, 320] on span "Cualquier conversación nueva" at bounding box center [213, 317] width 89 height 10
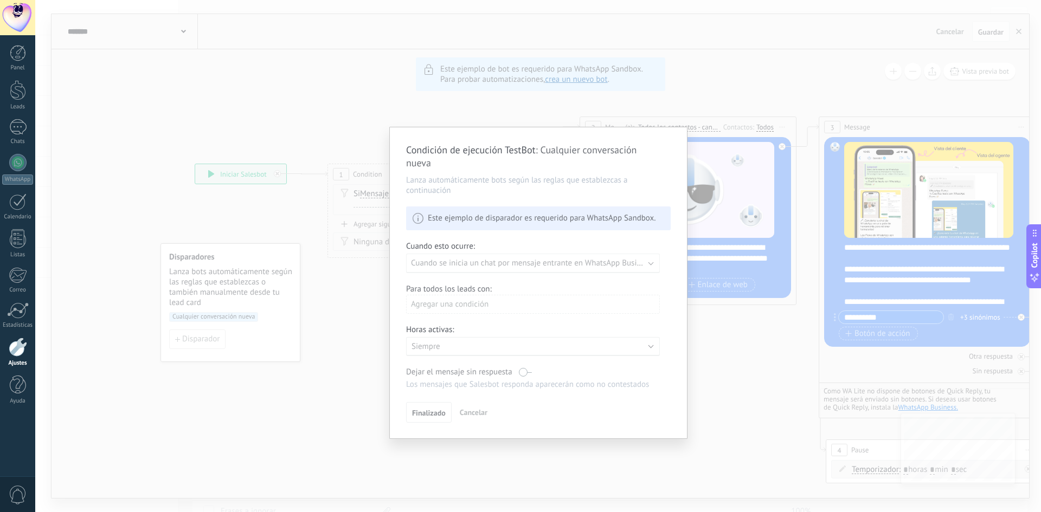
click at [609, 220] on div "Condición de ejecución TestBot : Cualquier conversación nueva Lanza automáticam…" at bounding box center [538, 282] width 297 height 311
click at [322, 332] on div "Condición de ejecución TestBot : Cualquier conversación nueva Lanza automáticam…" at bounding box center [538, 256] width 1006 height 512
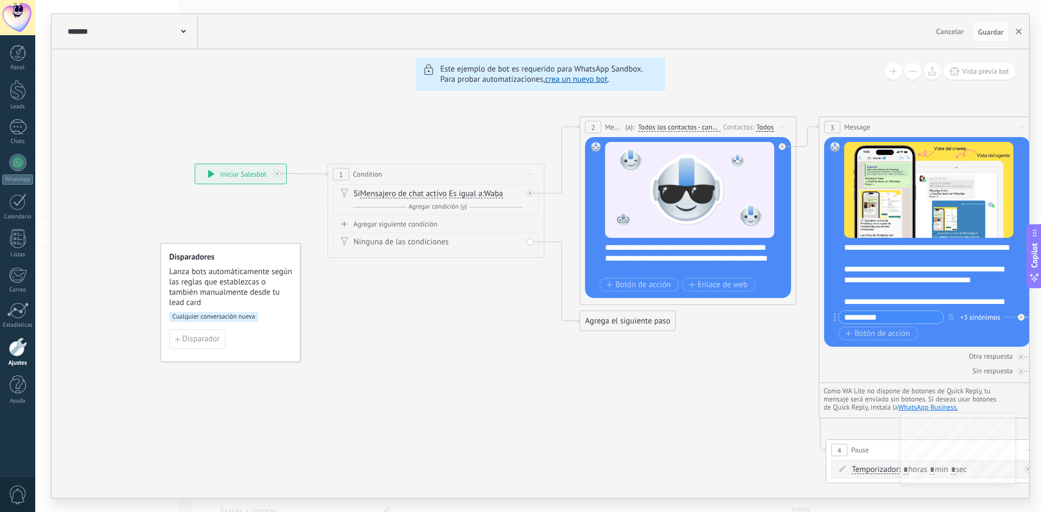
click at [1024, 29] on button "button" at bounding box center [1019, 31] width 16 height 21
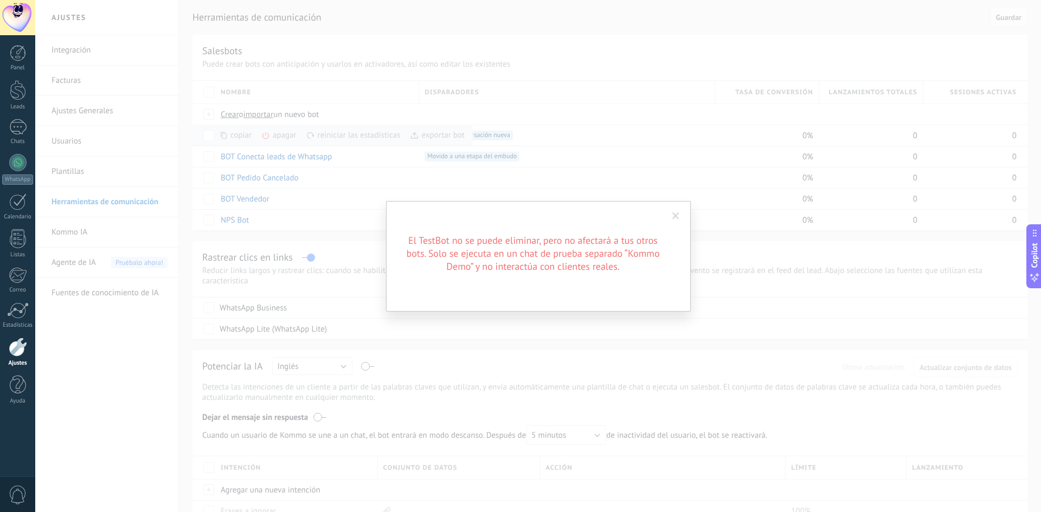
click at [268, 197] on div "El TestBot no se puede eliminar, pero no afectará a tus otros bots. Solo se eje…" at bounding box center [538, 256] width 1006 height 512
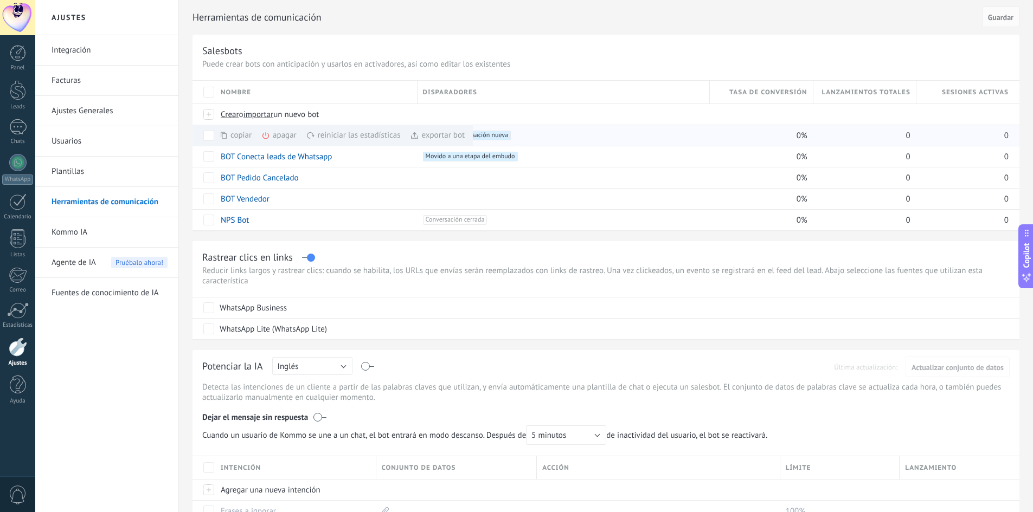
click at [268, 135] on use at bounding box center [265, 135] width 7 height 7
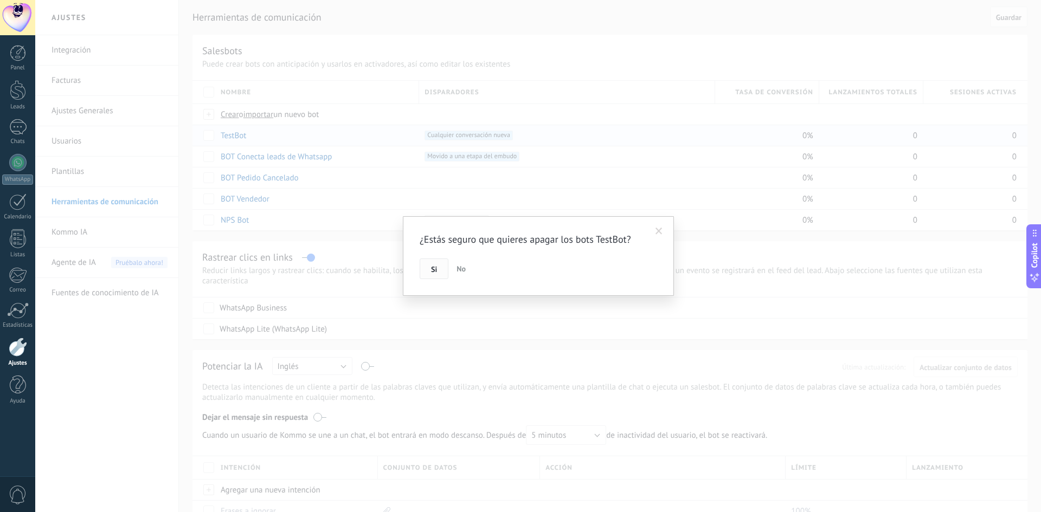
click at [429, 272] on button "Si" at bounding box center [434, 269] width 29 height 21
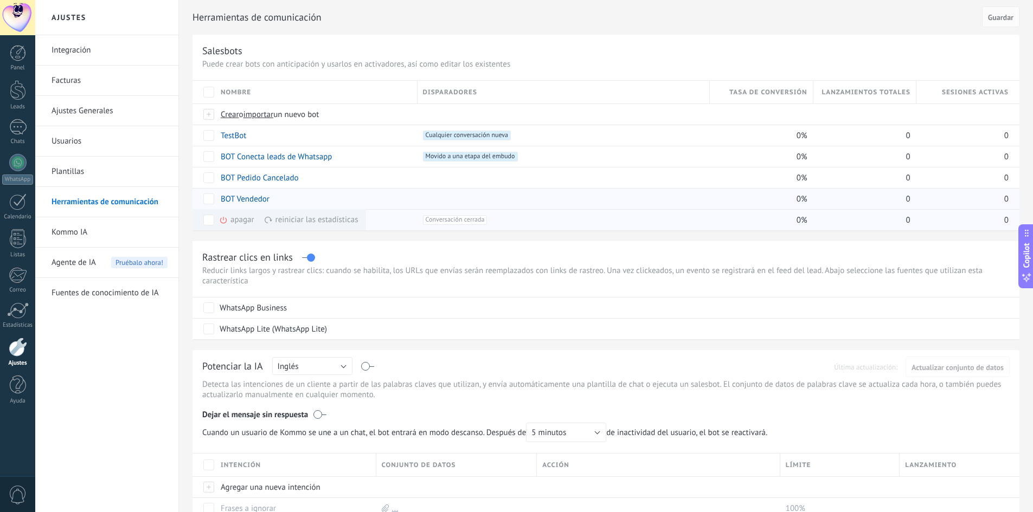
click at [237, 221] on div "apagar màs" at bounding box center [255, 219] width 72 height 21
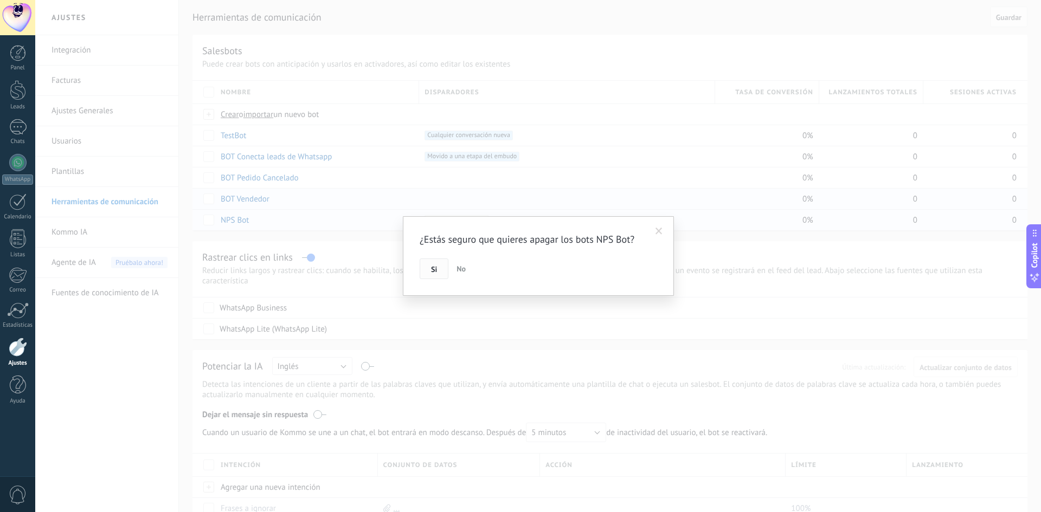
click at [435, 269] on span "Si" at bounding box center [434, 270] width 6 height 8
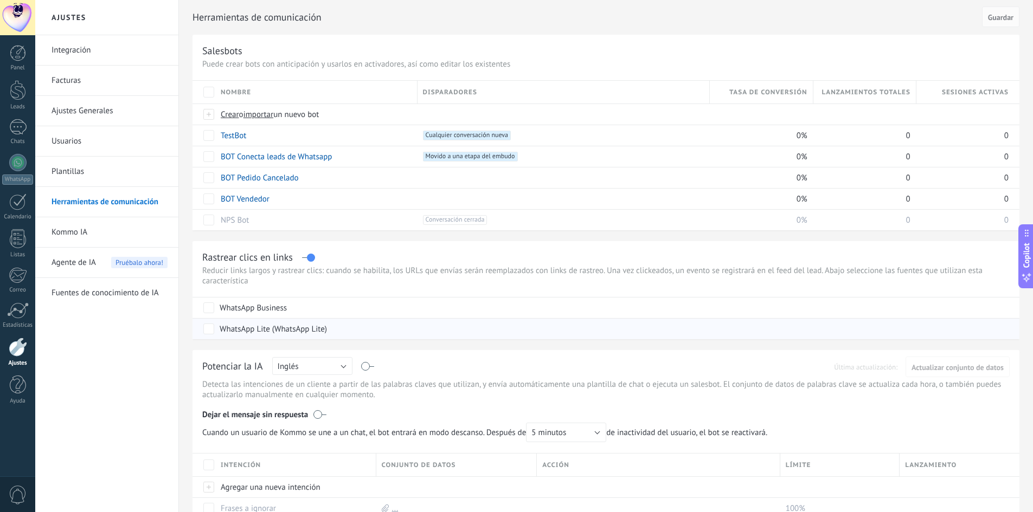
click at [407, 337] on div "WhatsApp Lite (WhatsApp Lite)" at bounding box center [607, 329] width 808 height 21
